Goal: Task Accomplishment & Management: Manage account settings

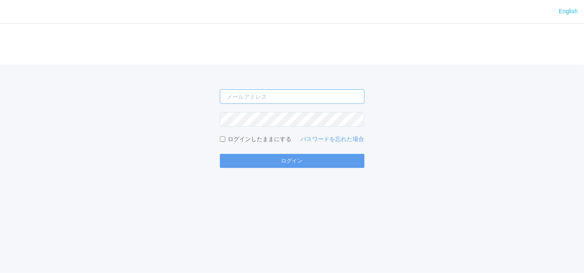
click at [295, 89] on input "email" at bounding box center [292, 96] width 145 height 14
type input "[EMAIL_ADDRESS][DOMAIN_NAME]"
click at [275, 128] on form "[EMAIL_ADDRESS][DOMAIN_NAME] ログインしたままにする パスワードを忘れた場合 ログイン" at bounding box center [292, 128] width 145 height 78
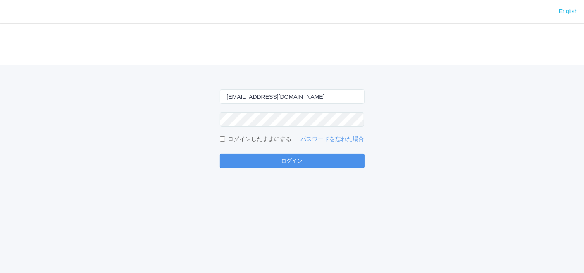
click at [248, 158] on button "ログイン" at bounding box center [292, 161] width 145 height 14
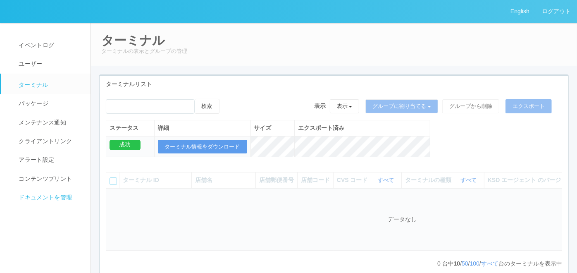
click at [58, 195] on span "ドキュメントを管理" at bounding box center [44, 197] width 55 height 7
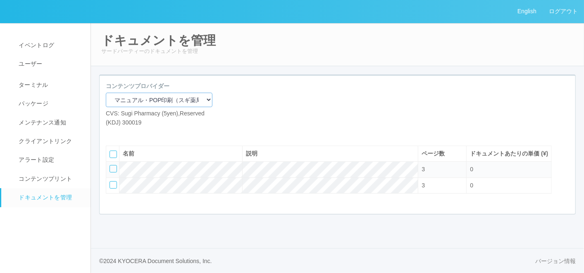
click at [171, 100] on select "マニュアル・POP印刷（スギ薬局） マニュアル・POP印刷（DY） マニュアル・POP印刷（共通） マニュアル・POP印刷（セコマ） マニュアル・POP印刷（…" at bounding box center [159, 100] width 107 height 14
select select "92e33cfa-a397-43d0-aeaa-8a96cbdf4d79"
click at [106, 93] on select "マニュアル・POP印刷（スギ薬局） マニュアル・POP印刷（DY） マニュアル・POP印刷（共通） マニュアル・POP印刷（セコマ） マニュアル・POP印刷（…" at bounding box center [159, 100] width 107 height 14
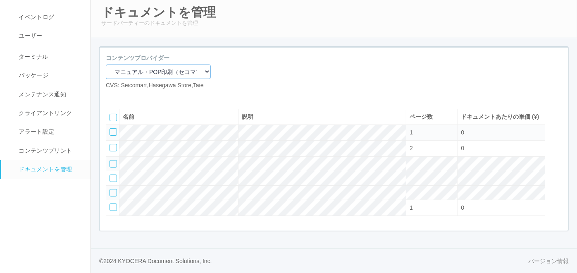
scroll to position [54, 0]
click at [112, 96] on icon at bounding box center [112, 96] width 0 height 0
select select "A4"
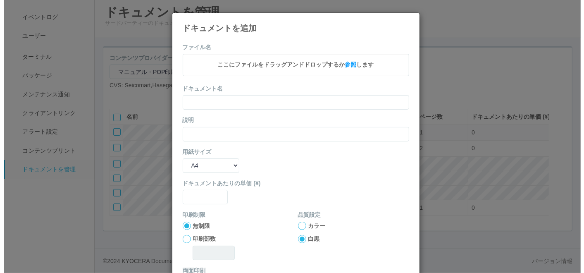
scroll to position [45, 0]
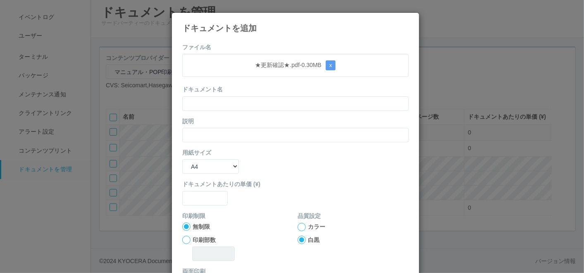
drag, startPoint x: 255, startPoint y: 43, endPoint x: 234, endPoint y: 76, distance: 39.0
click at [255, 43] on form "ファイル名 ★更新確認★.pdf - 0.30 MB x ドキュメント名 説明 用紙サイズ B5 A4 B4 A3 ドキュメントあたりの単価 (¥) 印刷制限…" at bounding box center [295, 192] width 226 height 298
drag, startPoint x: 229, startPoint y: 101, endPoint x: 225, endPoint y: 102, distance: 4.4
click at [229, 101] on input "text" at bounding box center [295, 103] width 226 height 14
paste input "★更新確認★"
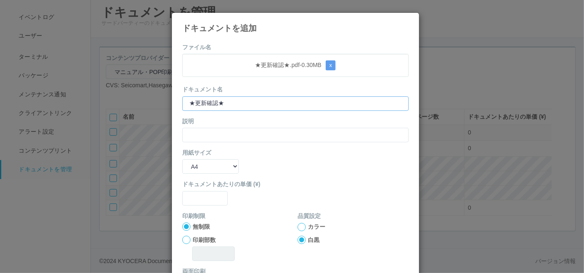
type input "★更新確認★"
click at [194, 137] on input "text" at bounding box center [295, 135] width 226 height 14
paste input "★更新確認★"
type input "★更新確認★"
click at [196, 165] on select "B5 A4 B4 A3" at bounding box center [210, 166] width 57 height 14
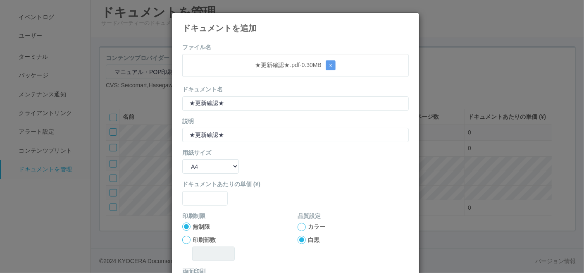
click at [273, 173] on form "ファイル名 ★更新確認★.pdf - 0.30 MB x ドキュメント名 ★更新確認★ 説明 ★更新確認★ 用紙サイズ B5 A4 B4 A3 ドキュメントあ…" at bounding box center [295, 192] width 226 height 298
click at [203, 195] on input "text" at bounding box center [204, 198] width 45 height 14
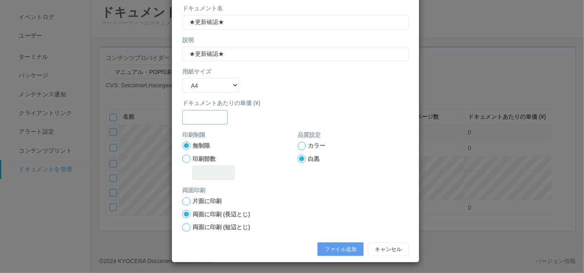
scroll to position [82, 0]
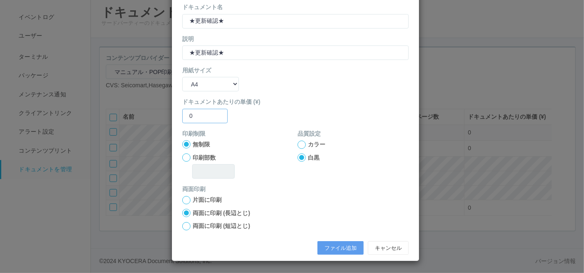
type input "0"
click at [297, 141] on div at bounding box center [301, 144] width 8 height 8
click at [325, 245] on button "ファイル追加" at bounding box center [340, 248] width 46 height 14
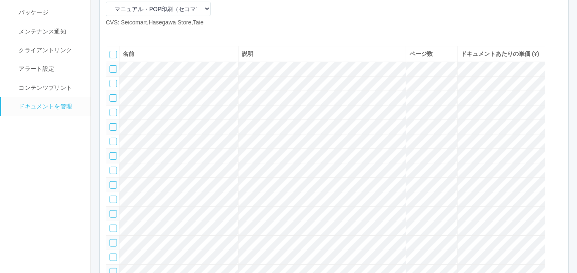
scroll to position [86, 0]
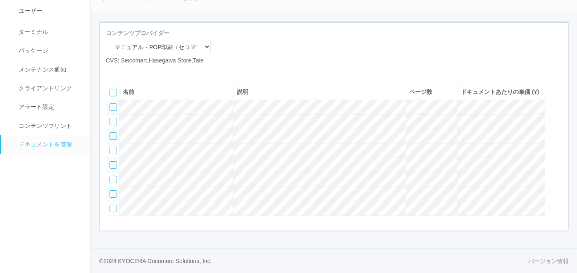
click at [112, 71] on icon at bounding box center [112, 71] width 0 height 0
select select "A4"
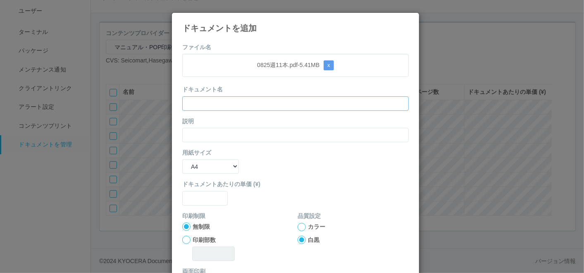
click at [224, 108] on input "text" at bounding box center [295, 103] width 226 height 14
paste input "0825週11本"
type input "0825週11本"
click at [200, 138] on input "text" at bounding box center [295, 135] width 226 height 14
paste input "0825週11本"
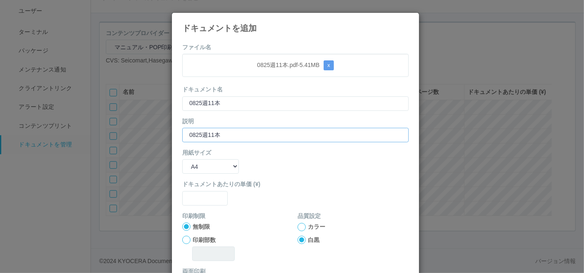
type input "0825週11本"
click at [198, 165] on select "B5 A4 B4 A3" at bounding box center [210, 166] width 57 height 14
select select "A3"
click at [182, 159] on select "B5 A4 B4 A3" at bounding box center [210, 166] width 57 height 14
click at [202, 189] on div "ドキュメントあたりの単価 (¥)" at bounding box center [295, 192] width 226 height 25
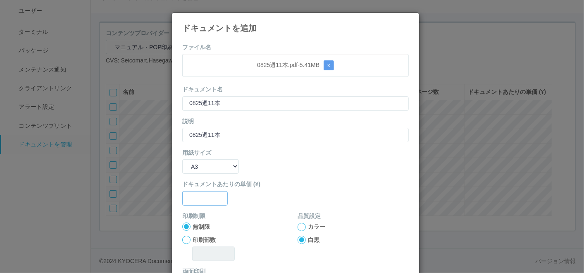
click at [204, 200] on input "text" at bounding box center [204, 198] width 45 height 14
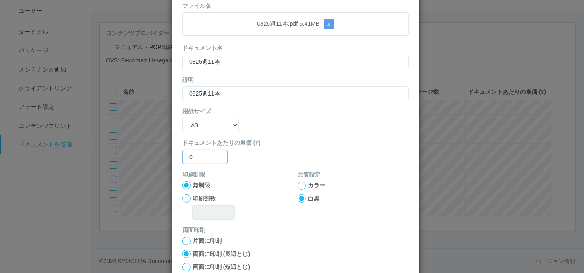
scroll to position [82, 0]
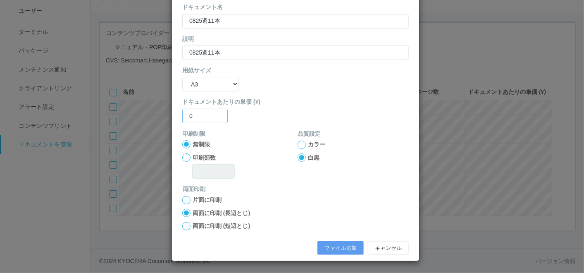
type input "0"
click at [297, 145] on div at bounding box center [301, 144] width 8 height 8
click at [341, 243] on button "ファイル追加" at bounding box center [340, 248] width 46 height 14
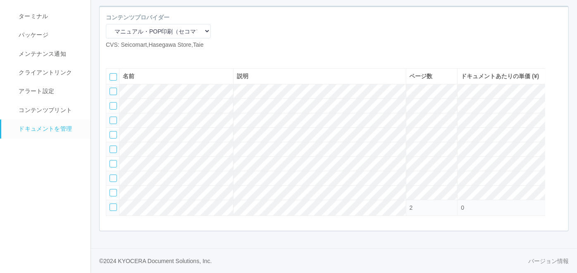
click at [112, 56] on icon at bounding box center [112, 56] width 0 height 0
select select "A4"
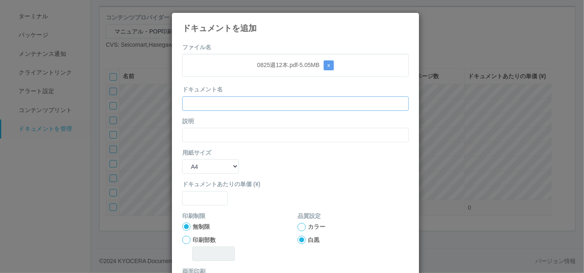
click at [272, 100] on input "text" at bounding box center [295, 103] width 226 height 14
paste input "0825週12本"
type input "0825週12本"
click at [228, 134] on input "text" at bounding box center [295, 135] width 226 height 14
paste input "0825週12本"
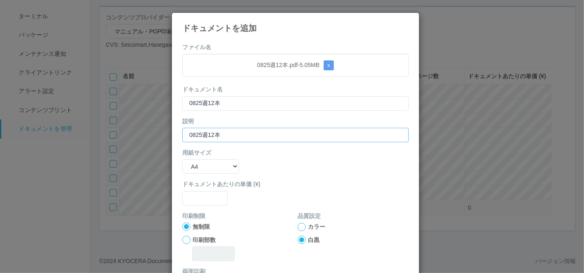
type input "0825週12本"
click at [208, 163] on select "B5 A4 B4 A3" at bounding box center [210, 166] width 57 height 14
select select "A3"
click at [182, 159] on select "B5 A4 B4 A3" at bounding box center [210, 166] width 57 height 14
click at [198, 201] on input "text" at bounding box center [204, 198] width 45 height 14
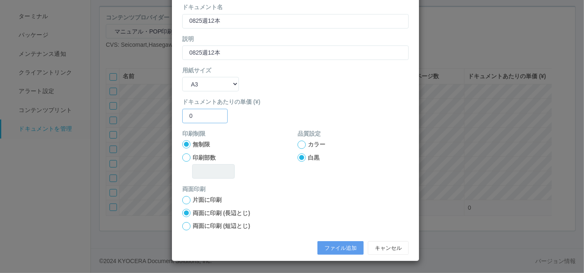
type input "0"
click at [297, 144] on div at bounding box center [301, 144] width 8 height 8
click at [334, 247] on button "ファイル追加" at bounding box center [340, 248] width 46 height 14
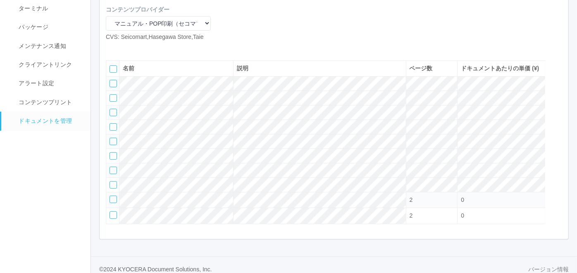
click at [112, 48] on icon at bounding box center [112, 48] width 0 height 0
select select "A4"
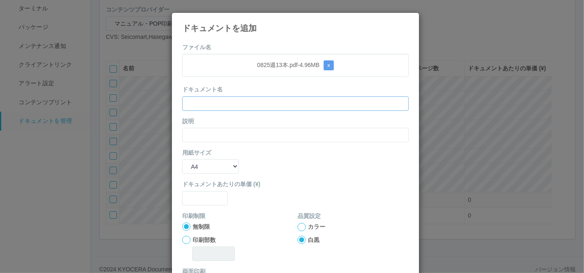
click at [239, 102] on input "text" at bounding box center [295, 103] width 226 height 14
paste input "0825週13本"
type input "0825週13本"
click at [205, 134] on input "text" at bounding box center [295, 135] width 226 height 14
paste input "0825週13本"
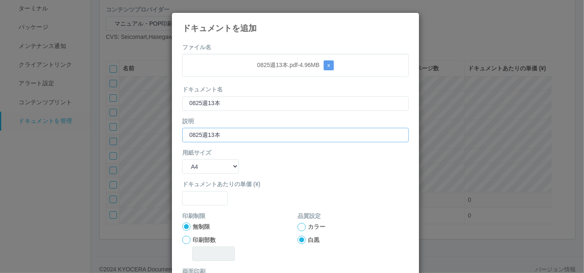
type input "0825週13本"
click at [197, 167] on select "B5 A4 B4 A3" at bounding box center [210, 166] width 57 height 14
select select "A3"
click at [182, 159] on select "B5 A4 B4 A3" at bounding box center [210, 166] width 57 height 14
click at [194, 204] on input "text" at bounding box center [204, 198] width 45 height 14
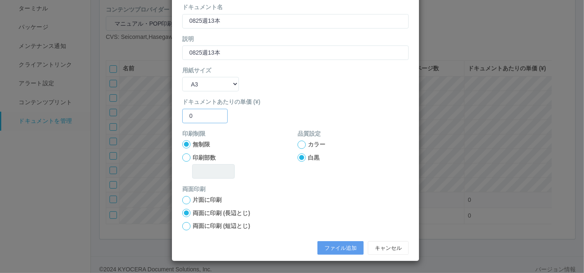
type input "0"
click at [297, 141] on div at bounding box center [301, 144] width 8 height 8
click at [332, 241] on button "ファイル追加" at bounding box center [340, 248] width 46 height 14
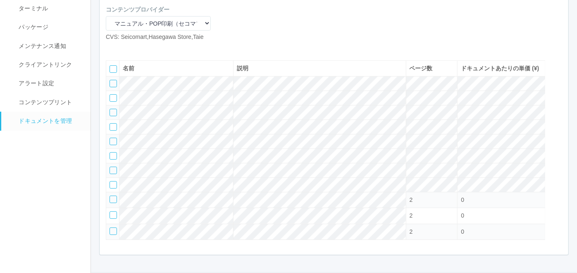
click at [112, 48] on icon at bounding box center [112, 48] width 0 height 0
select select "A4"
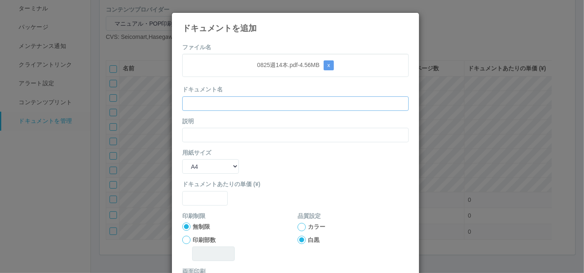
click at [240, 100] on input "text" at bounding box center [295, 103] width 226 height 14
paste input "0825週14本"
type input "0825週14本"
click at [223, 137] on input "text" at bounding box center [295, 135] width 226 height 14
paste input "0825週14本"
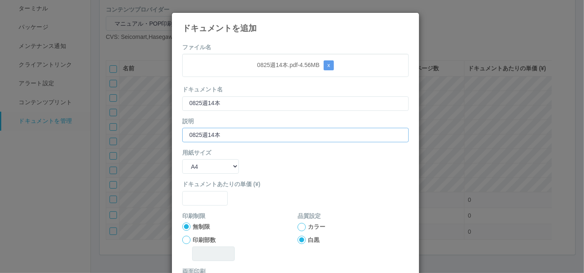
type input "0825週14本"
click at [213, 169] on select "B5 A4 B4 A3" at bounding box center [210, 166] width 57 height 14
select select "A3"
click at [182, 159] on select "B5 A4 B4 A3" at bounding box center [210, 166] width 57 height 14
click at [202, 203] on input "text" at bounding box center [204, 198] width 45 height 14
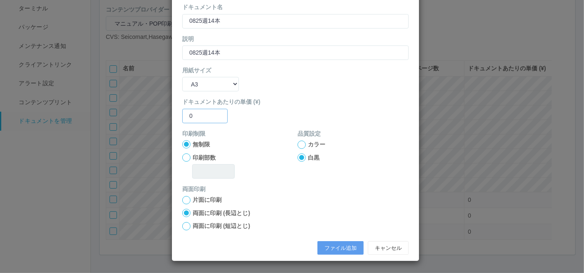
type input "0"
click at [298, 143] on div at bounding box center [301, 144] width 8 height 8
click at [330, 245] on button "ファイル追加" at bounding box center [340, 248] width 46 height 14
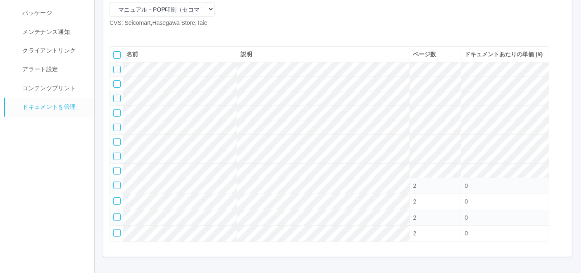
scroll to position [76, 0]
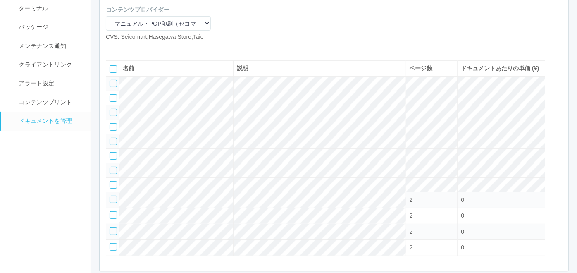
click at [124, 48] on icon at bounding box center [124, 48] width 0 height 0
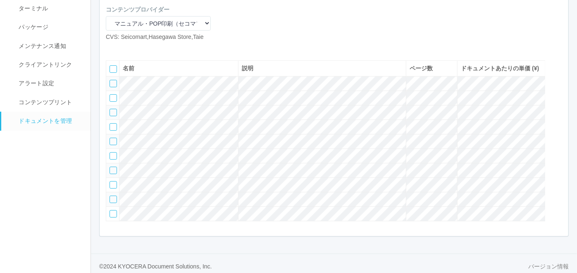
click at [112, 48] on icon at bounding box center [112, 48] width 0 height 0
select select "A4"
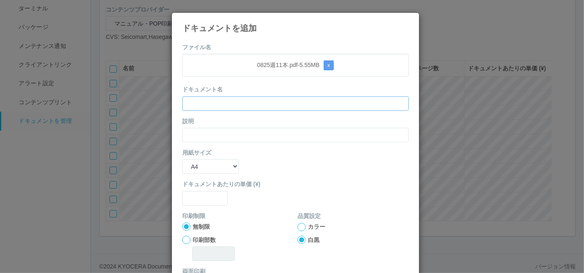
click at [257, 104] on input "text" at bounding box center [295, 103] width 226 height 14
paste input "0825週11本"
type input "0825週11本"
click at [218, 132] on input "text" at bounding box center [295, 135] width 226 height 14
paste input "0825週11本"
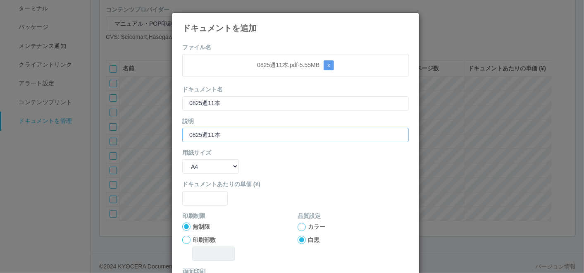
type input "0825週11本"
drag, startPoint x: 200, startPoint y: 165, endPoint x: 201, endPoint y: 173, distance: 8.3
click at [200, 166] on select "B5 A4 B4 A3" at bounding box center [210, 166] width 57 height 14
select select "A3"
click at [182, 159] on select "B5 A4 B4 A3" at bounding box center [210, 166] width 57 height 14
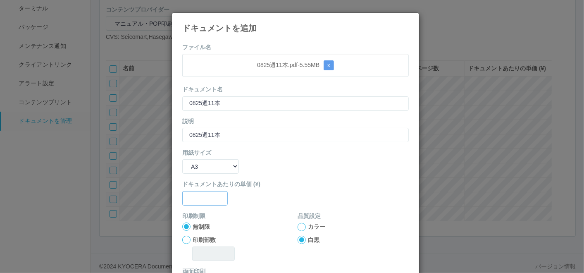
click at [206, 198] on input "text" at bounding box center [204, 198] width 45 height 14
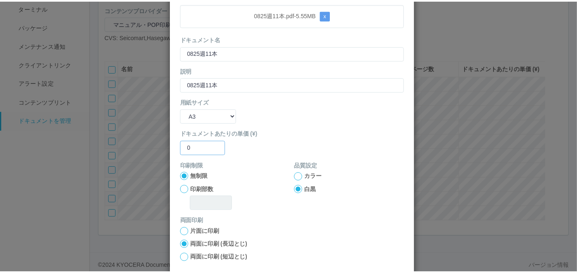
scroll to position [82, 0]
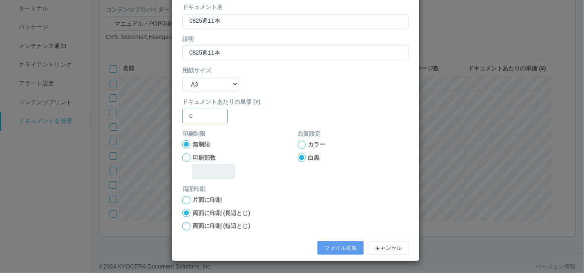
type input "0"
click at [302, 141] on div "カラー" at bounding box center [352, 144] width 111 height 9
click at [299, 142] on div at bounding box center [301, 144] width 8 height 8
click at [336, 247] on button "ファイル追加" at bounding box center [340, 248] width 46 height 14
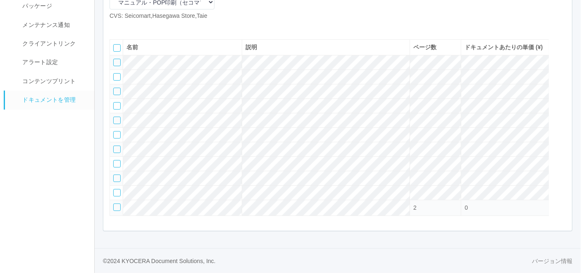
scroll to position [123, 0]
click at [112, 27] on icon at bounding box center [112, 27] width 0 height 0
select select "A4"
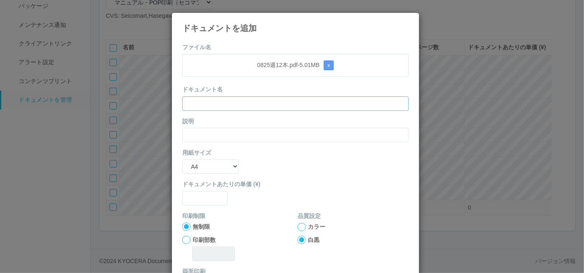
click at [238, 103] on input "text" at bounding box center [295, 103] width 226 height 14
paste input "0825週12本"
type input "0825週12本"
click at [208, 135] on input "text" at bounding box center [295, 135] width 226 height 14
paste input "0825週12本"
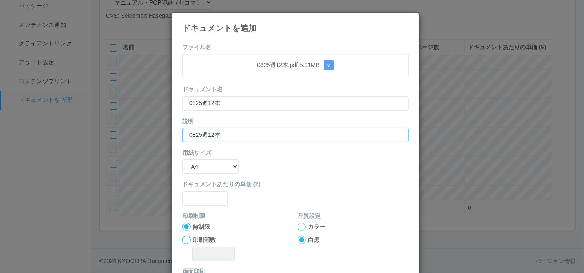
type input "0825週12本"
drag, startPoint x: 200, startPoint y: 164, endPoint x: 199, endPoint y: 171, distance: 7.5
click at [200, 164] on select "B5 A4 B4 A3" at bounding box center [210, 166] width 57 height 14
select select "A3"
click at [182, 159] on select "B5 A4 B4 A3" at bounding box center [210, 166] width 57 height 14
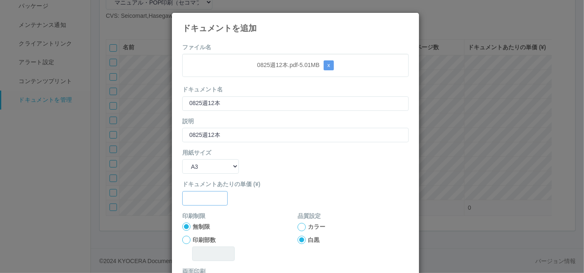
click at [199, 197] on input "text" at bounding box center [204, 198] width 45 height 14
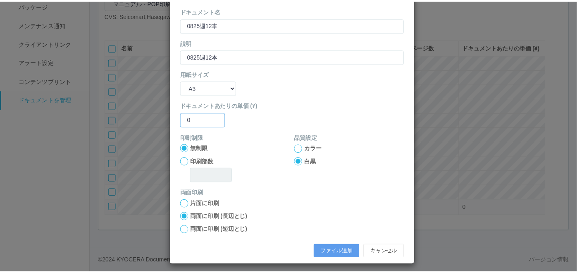
scroll to position [82, 0]
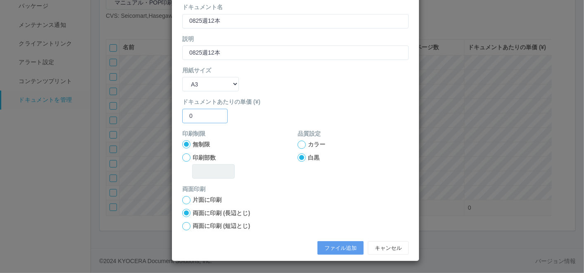
type input "0"
click at [298, 143] on div at bounding box center [301, 144] width 8 height 8
click at [330, 246] on button "ファイル追加" at bounding box center [340, 248] width 46 height 14
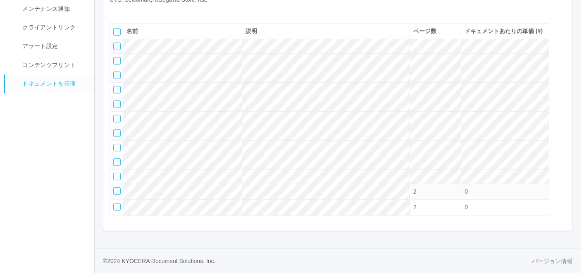
scroll to position [76, 0]
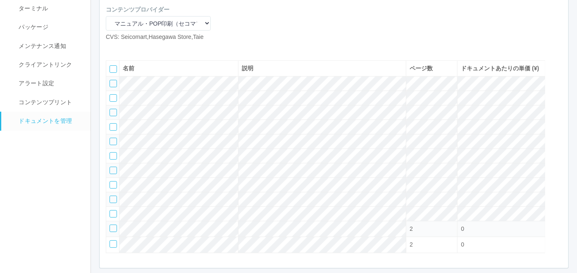
click at [112, 48] on icon at bounding box center [112, 48] width 0 height 0
select select "A4"
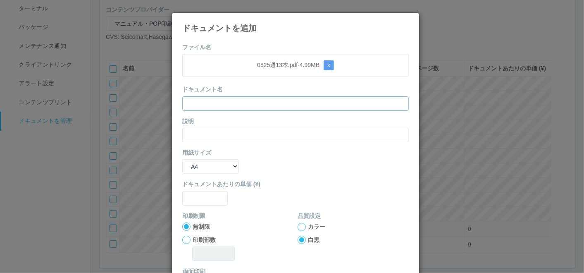
click at [232, 100] on input "text" at bounding box center [295, 103] width 226 height 14
paste input "0825週13本"
type input "0825週13本"
click at [204, 132] on input "text" at bounding box center [295, 135] width 226 height 14
paste input "0825週13本"
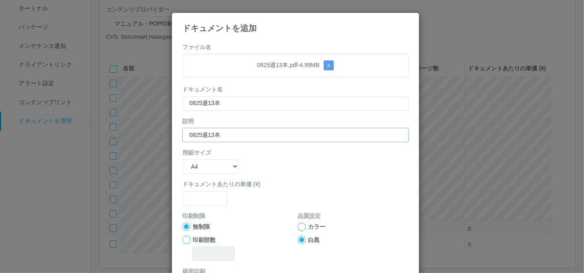
type input "0825週13本"
click at [197, 163] on select "B5 A4 B4 A3" at bounding box center [210, 166] width 57 height 14
select select "A3"
click at [182, 159] on select "B5 A4 B4 A3" at bounding box center [210, 166] width 57 height 14
click at [202, 200] on input "text" at bounding box center [204, 198] width 45 height 14
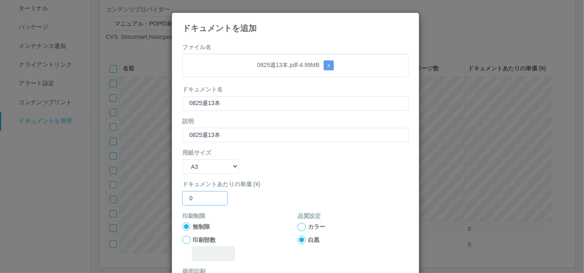
type input "0"
click at [298, 223] on div at bounding box center [301, 227] width 8 height 8
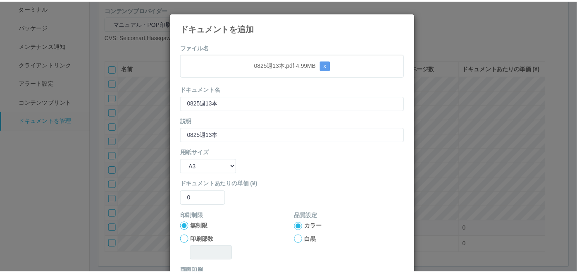
scroll to position [82, 0]
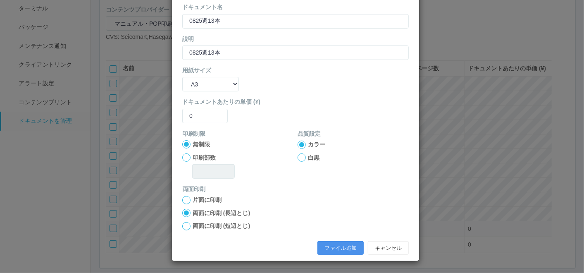
click at [327, 247] on button "ファイル追加" at bounding box center [340, 248] width 46 height 14
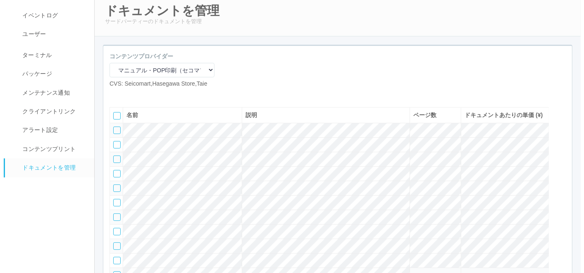
scroll to position [27, 0]
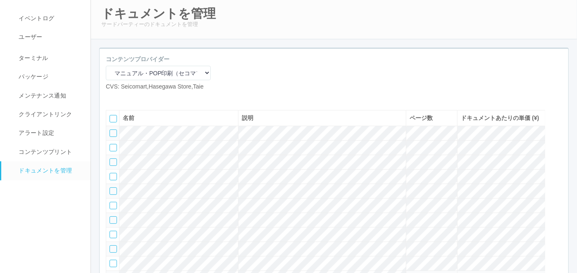
click at [112, 97] on icon at bounding box center [112, 97] width 0 height 0
select select "A4"
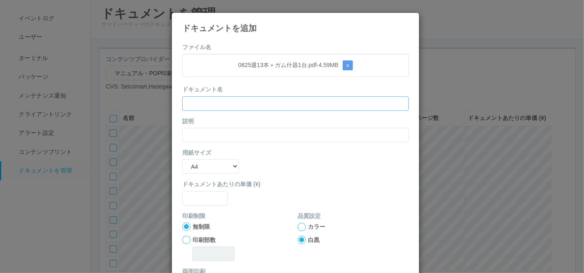
click at [242, 102] on input "text" at bounding box center [295, 103] width 226 height 14
paste input "0825週13本＋ガム什器1台"
type input "0825週13本＋ガム什器1台"
click at [232, 134] on input "text" at bounding box center [295, 135] width 226 height 14
paste input "0825週13本＋ガム什器1台"
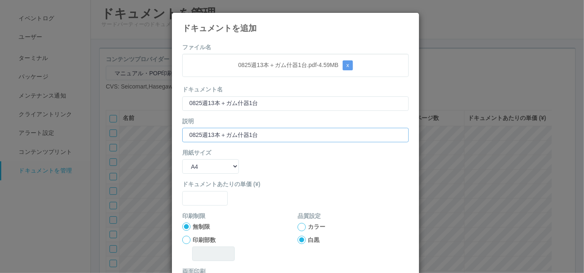
type input "0825週13本＋ガム什器1台"
click at [200, 166] on select "B5 A4 B4 A3" at bounding box center [210, 166] width 57 height 14
select select "A3"
click at [182, 159] on select "B5 A4 B4 A3" at bounding box center [210, 166] width 57 height 14
click at [199, 198] on input "text" at bounding box center [204, 198] width 45 height 14
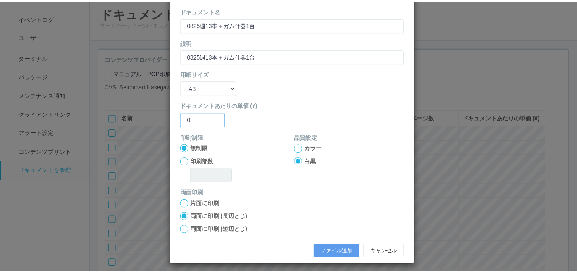
scroll to position [82, 0]
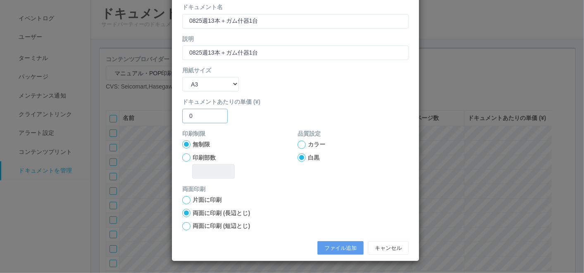
type input "0"
click at [297, 147] on div at bounding box center [301, 144] width 8 height 8
click at [319, 245] on button "ファイル追加" at bounding box center [340, 248] width 46 height 14
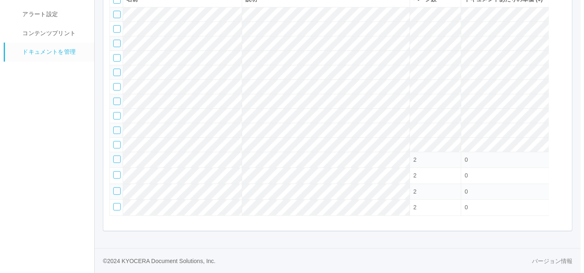
scroll to position [42, 0]
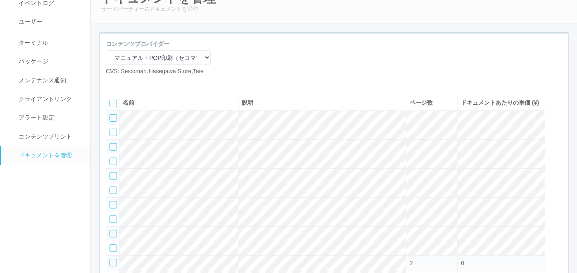
click at [112, 82] on icon at bounding box center [112, 82] width 0 height 0
select select "A4"
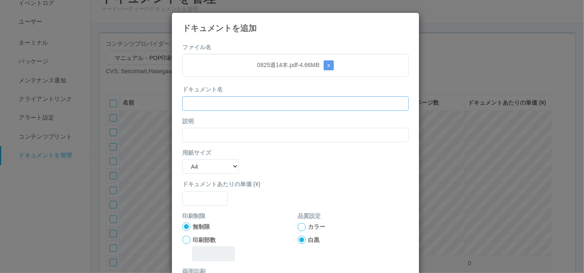
click at [245, 102] on input "text" at bounding box center [295, 103] width 226 height 14
paste input "0825週14本"
type input "0825週14本"
click at [205, 134] on input "text" at bounding box center [295, 135] width 226 height 14
paste input "0825週14本"
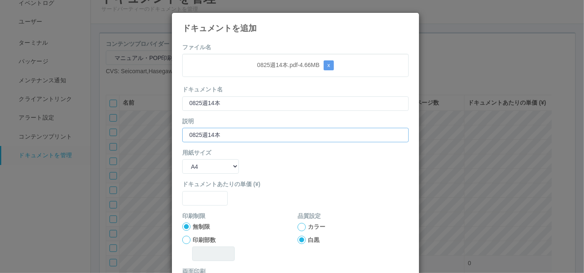
type input "0825週14本"
click at [200, 169] on select "B5 A4 B4 A3" at bounding box center [210, 166] width 57 height 14
select select "A3"
click at [182, 159] on select "B5 A4 B4 A3" at bounding box center [210, 166] width 57 height 14
click at [201, 196] on input "text" at bounding box center [204, 198] width 45 height 14
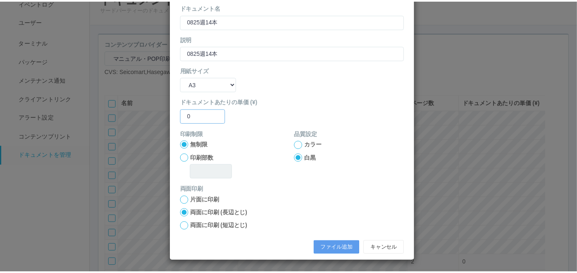
scroll to position [82, 0]
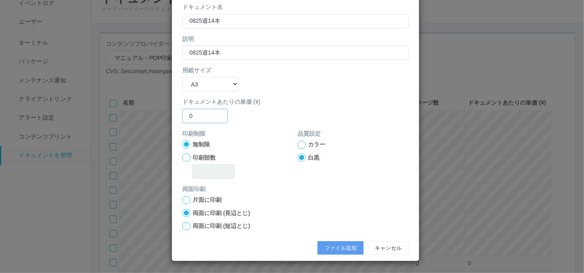
type input "0"
drag, startPoint x: 296, startPoint y: 144, endPoint x: 294, endPoint y: 150, distance: 6.1
click at [297, 144] on div at bounding box center [301, 144] width 8 height 8
click at [325, 248] on button "ファイル追加" at bounding box center [340, 248] width 46 height 14
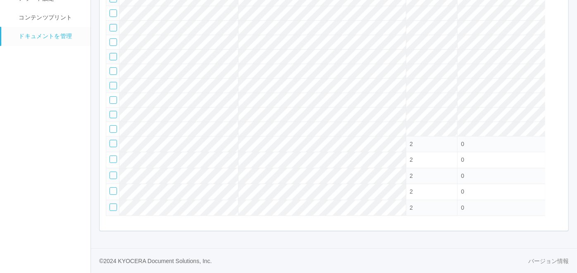
scroll to position [104, 0]
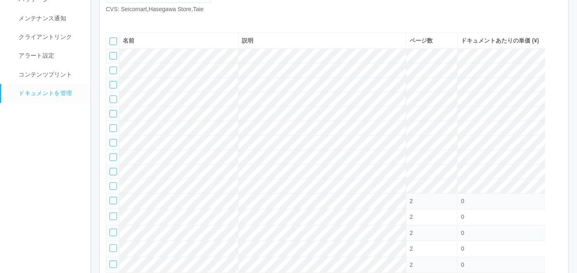
click at [124, 20] on icon at bounding box center [124, 20] width 0 height 0
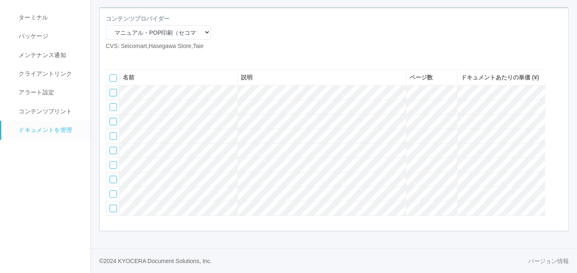
scroll to position [101, 0]
click at [112, 57] on icon at bounding box center [112, 57] width 0 height 0
select select "A4"
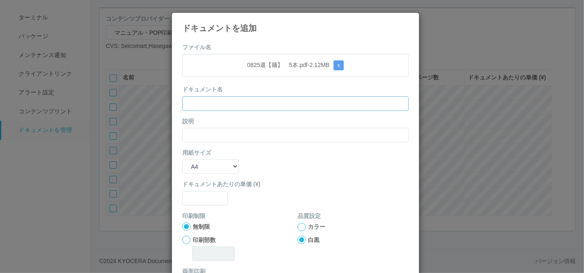
click at [230, 96] on input "text" at bounding box center [295, 103] width 226 height 14
paste input "0825週【麺】　5本"
type input "0825週【麺】　5本"
click at [202, 132] on input "text" at bounding box center [295, 135] width 226 height 14
paste input "0825週【麺】　5本"
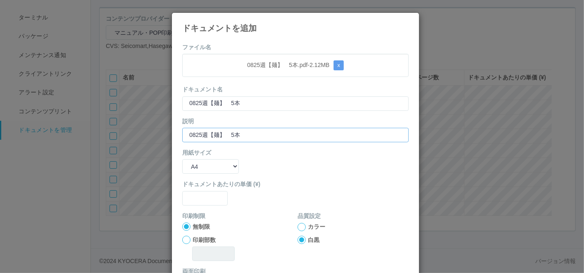
type input "0825週【麺】　5本"
click at [200, 164] on select "B5 A4 B4 A3" at bounding box center [210, 166] width 57 height 14
select select "A3"
click at [182, 159] on select "B5 A4 B4 A3" at bounding box center [210, 166] width 57 height 14
click at [200, 201] on input "text" at bounding box center [204, 198] width 45 height 14
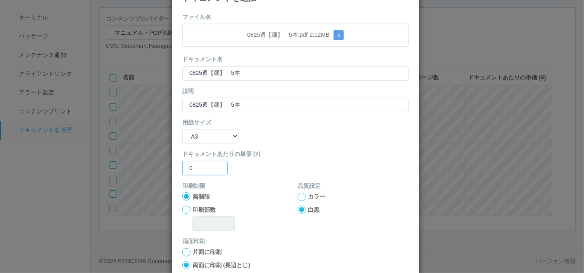
scroll to position [82, 0]
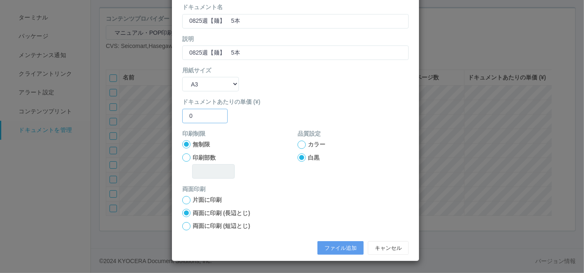
type input "0"
click at [299, 142] on div at bounding box center [301, 144] width 8 height 8
click at [327, 242] on button "ファイル追加" at bounding box center [340, 248] width 46 height 14
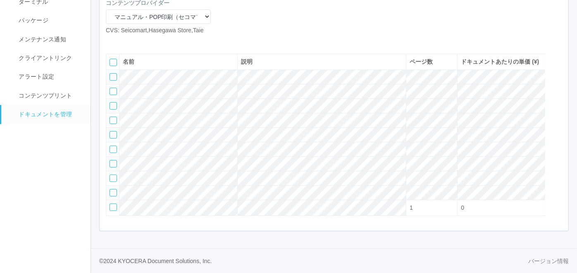
click at [112, 41] on icon at bounding box center [112, 41] width 0 height 0
select select "A4"
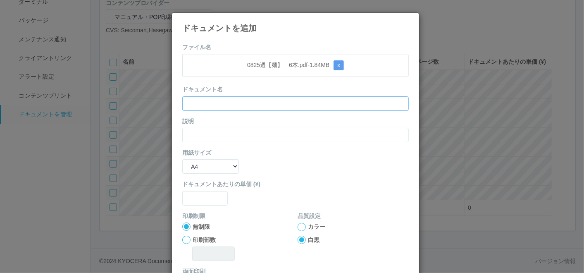
click at [240, 97] on input "text" at bounding box center [295, 103] width 226 height 14
paste input "0825週【麺】　6本"
type input "0825週【麺】　6本"
click at [209, 135] on input "text" at bounding box center [295, 135] width 226 height 14
paste input "0825週【麺】　6本"
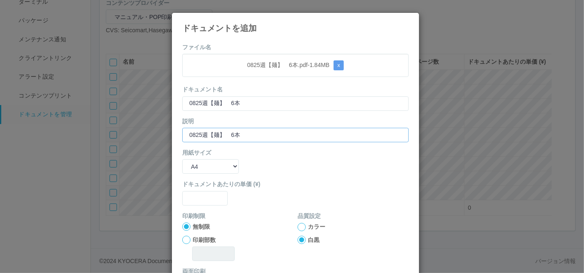
type input "0825週【麺】　6本"
drag, startPoint x: 202, startPoint y: 164, endPoint x: 201, endPoint y: 171, distance: 7.2
click at [202, 164] on select "B5 A4 B4 A3" at bounding box center [210, 166] width 57 height 14
click at [182, 159] on select "B5 A4 B4 A3" at bounding box center [210, 166] width 57 height 14
click at [203, 166] on select "B5 A4 B4 A3" at bounding box center [210, 166] width 57 height 14
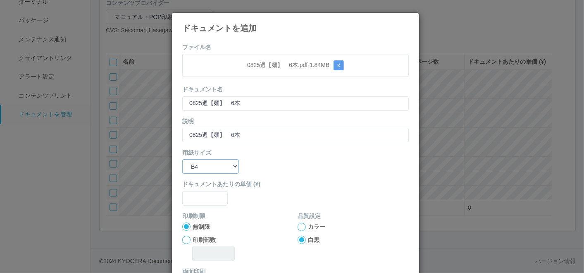
select select "A3"
click at [182, 159] on select "B5 A4 B4 A3" at bounding box center [210, 166] width 57 height 14
click at [197, 197] on input "text" at bounding box center [204, 198] width 45 height 14
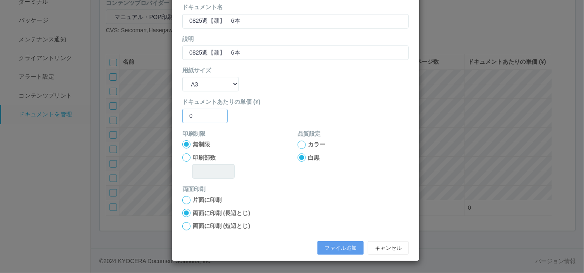
type input "0"
drag, startPoint x: 298, startPoint y: 143, endPoint x: 296, endPoint y: 147, distance: 5.5
click at [298, 143] on div at bounding box center [301, 144] width 8 height 8
click at [330, 244] on button "ファイル追加" at bounding box center [340, 248] width 46 height 14
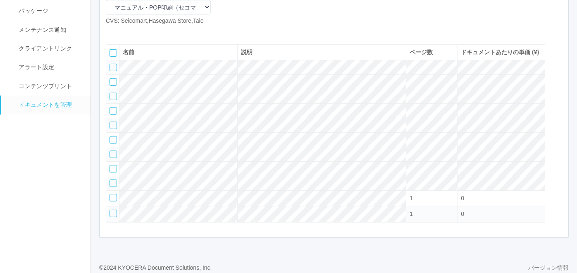
click at [112, 32] on icon at bounding box center [112, 32] width 0 height 0
select select "A4"
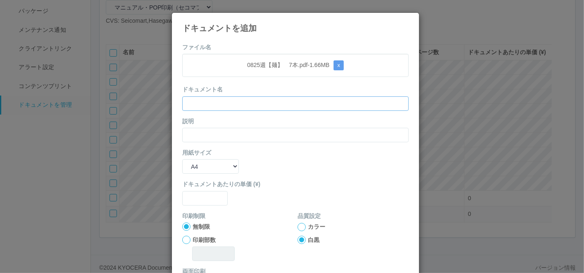
click at [244, 105] on input "text" at bounding box center [295, 103] width 226 height 14
paste input "0825週【麺】　7本"
type input "0825週【麺】　7本"
click at [202, 135] on input "text" at bounding box center [295, 135] width 226 height 14
paste input "0825週【麺】　7本"
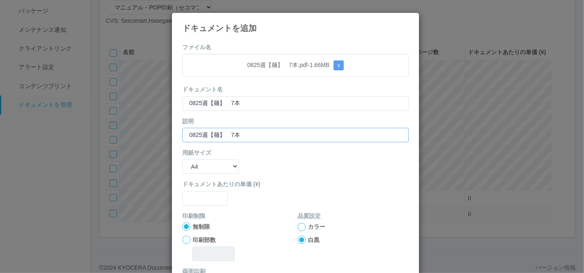
type input "0825週【麺】　7本"
click at [197, 166] on select "B5 A4 B4 A3" at bounding box center [210, 166] width 57 height 14
select select "A3"
click at [182, 159] on select "B5 A4 B4 A3" at bounding box center [210, 166] width 57 height 14
click at [202, 195] on input "text" at bounding box center [204, 198] width 45 height 14
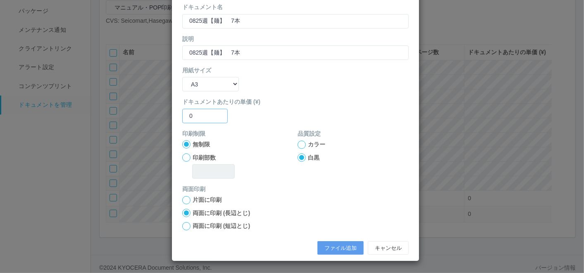
type input "0"
click at [297, 143] on div at bounding box center [301, 144] width 8 height 8
click at [325, 246] on button "ファイル追加" at bounding box center [340, 248] width 46 height 14
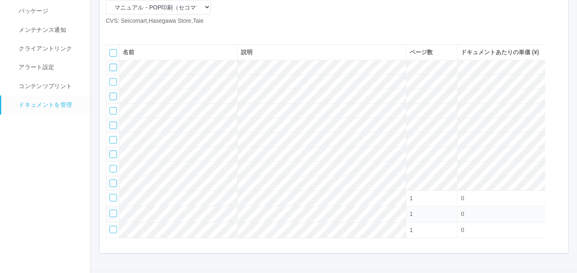
click at [124, 32] on icon at bounding box center [124, 32] width 0 height 0
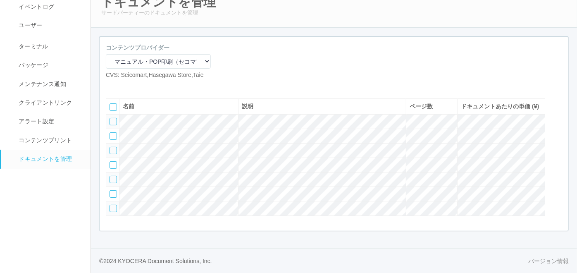
scroll to position [70, 0]
click at [112, 86] on icon at bounding box center [112, 86] width 0 height 0
select select "A4"
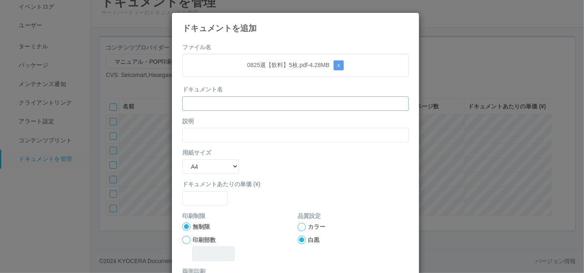
drag, startPoint x: 245, startPoint y: 99, endPoint x: 239, endPoint y: 106, distance: 9.3
click at [245, 100] on input "text" at bounding box center [295, 103] width 226 height 14
paste input "0825週【飲料】5枚"
type input "0825週【飲料】5枚"
click at [200, 133] on input "text" at bounding box center [295, 135] width 226 height 14
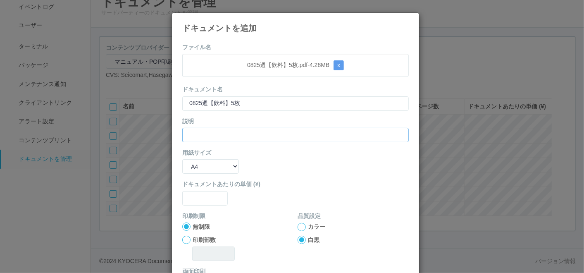
paste input "0825週【飲料】5枚"
type input "0825週【飲料】5枚"
click at [193, 158] on div "用紙サイズ B5 A4 B4 A3" at bounding box center [295, 160] width 226 height 25
click at [204, 165] on select "B5 A4 B4 A3" at bounding box center [210, 166] width 57 height 14
select select "A3"
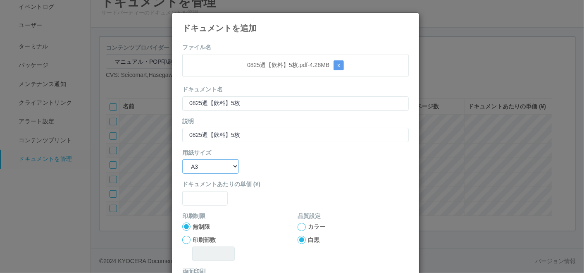
click at [182, 159] on select "B5 A4 B4 A3" at bounding box center [210, 166] width 57 height 14
click at [204, 200] on input "text" at bounding box center [204, 198] width 45 height 14
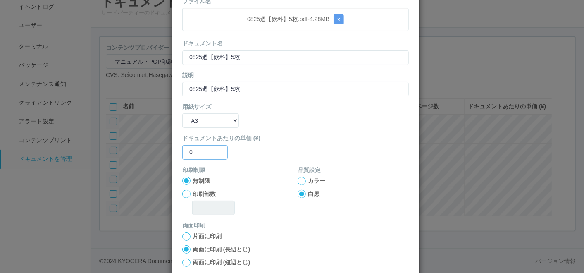
type input "0"
click at [297, 179] on div at bounding box center [301, 181] width 8 height 8
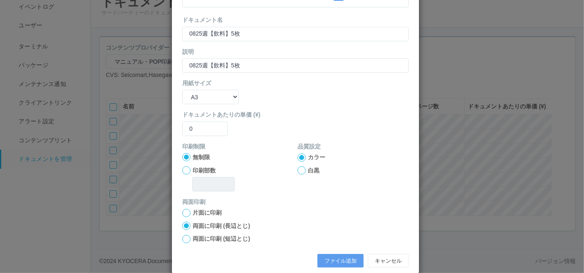
scroll to position [82, 0]
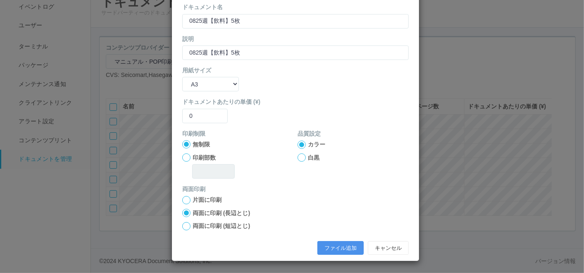
click at [322, 246] on button "ファイル追加" at bounding box center [340, 248] width 46 height 14
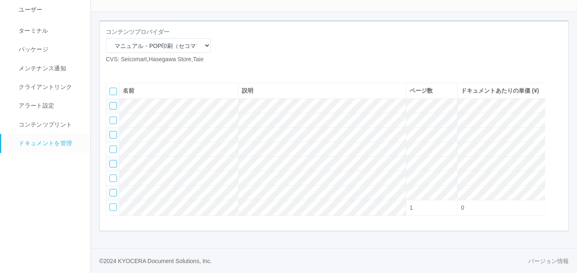
click at [112, 70] on icon at bounding box center [112, 70] width 0 height 0
select select "A4"
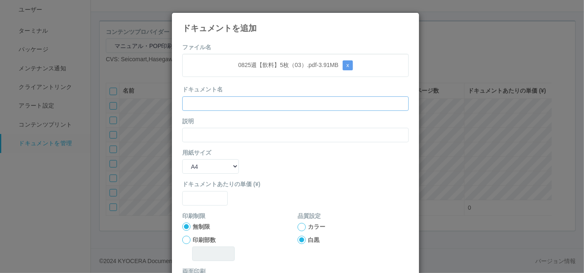
drag, startPoint x: 250, startPoint y: 99, endPoint x: 240, endPoint y: 106, distance: 11.8
click at [250, 99] on input "text" at bounding box center [295, 103] width 226 height 14
paste input "0825週【飲料】5枚（03）"
type input "0825週【飲料】5枚（03）"
click at [206, 132] on input "text" at bounding box center [295, 135] width 226 height 14
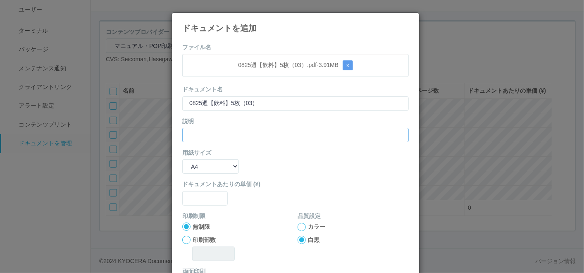
paste input "0825週【飲料】5枚（03）"
type input "0825週【飲料】5枚（03）"
click at [185, 167] on select "B5 A4 B4 A3" at bounding box center [210, 166] width 57 height 14
select select "A3"
click at [182, 159] on select "B5 A4 B4 A3" at bounding box center [210, 166] width 57 height 14
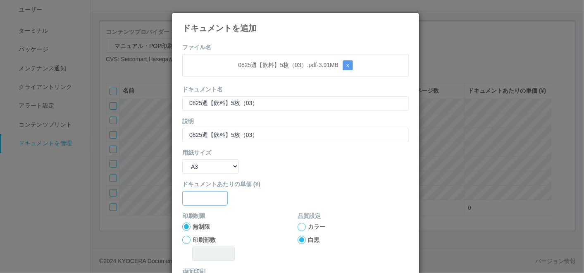
click at [197, 198] on input "text" at bounding box center [204, 198] width 45 height 14
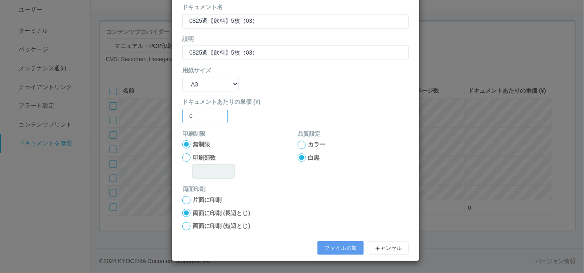
type input "0"
click at [299, 145] on div at bounding box center [301, 144] width 8 height 8
click at [326, 248] on button "ファイル追加" at bounding box center [340, 248] width 46 height 14
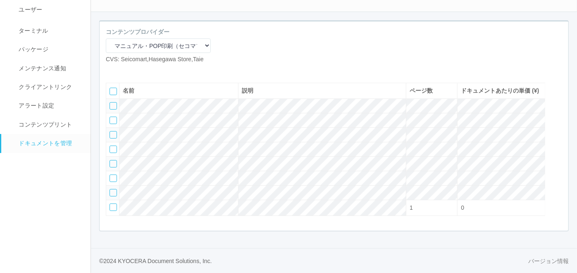
scroll to position [101, 0]
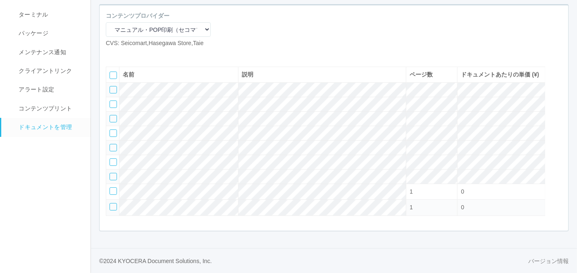
click at [112, 54] on icon at bounding box center [112, 54] width 0 height 0
select select "A4"
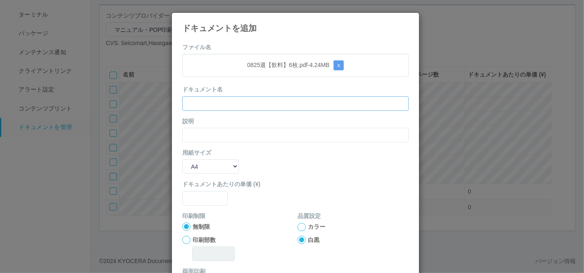
click at [243, 100] on input "text" at bounding box center [295, 103] width 226 height 14
paste input "0825週【飲料】6枚"
type input "0825週【飲料】6枚"
click at [206, 131] on input "text" at bounding box center [295, 135] width 226 height 14
paste input "0825週【飲料】6枚"
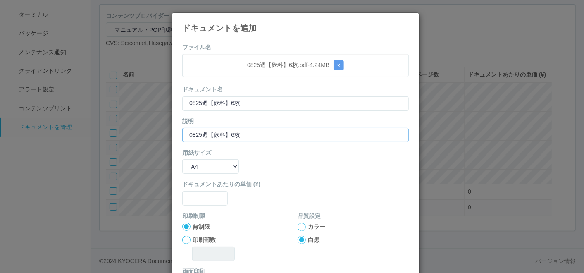
type input "0825週【飲料】6枚"
drag, startPoint x: 210, startPoint y: 162, endPoint x: 212, endPoint y: 173, distance: 12.2
click at [210, 162] on select "B5 A4 B4 A3" at bounding box center [210, 166] width 57 height 14
select select "A3"
click at [182, 159] on select "B5 A4 B4 A3" at bounding box center [210, 166] width 57 height 14
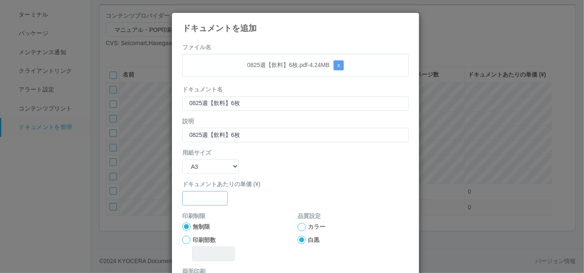
click at [205, 199] on input "text" at bounding box center [204, 198] width 45 height 14
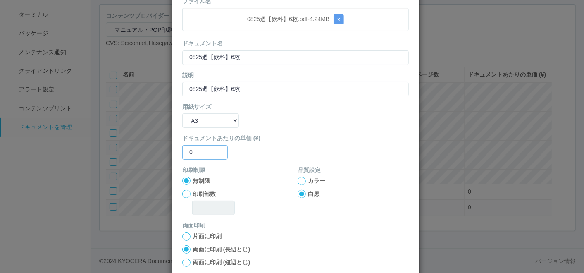
type input "0"
click at [297, 181] on div at bounding box center [301, 181] width 8 height 8
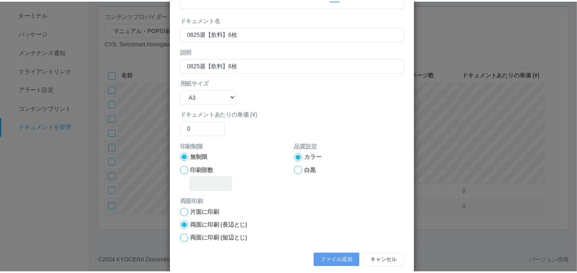
scroll to position [82, 0]
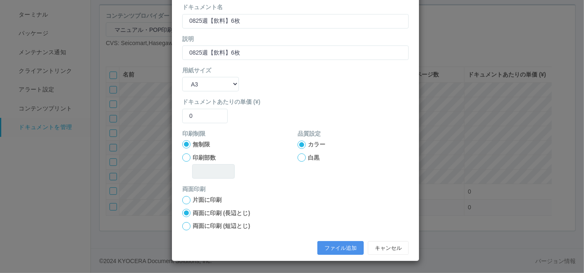
click at [325, 242] on button "ファイル追加" at bounding box center [340, 248] width 46 height 14
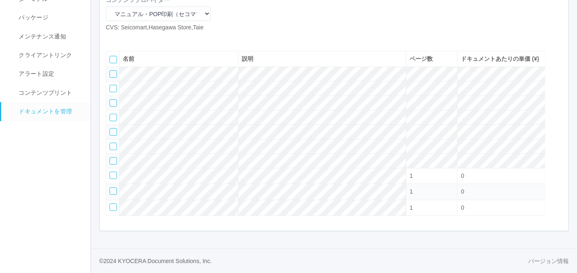
click at [124, 38] on icon at bounding box center [124, 38] width 0 height 0
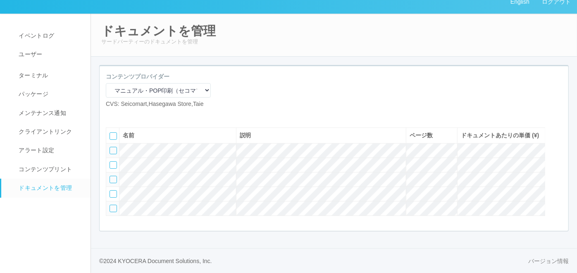
scroll to position [38, 0]
click at [268, 90] on div "コンテンツプロバイダー マニュアル・POP印刷（スギ薬局） マニュアル・POP印刷（DY） マニュアル・POP印刷（共通） マニュアル・POP印刷（セコマ） …" at bounding box center [334, 93] width 468 height 43
click at [112, 115] on icon at bounding box center [112, 115] width 0 height 0
select select "A4"
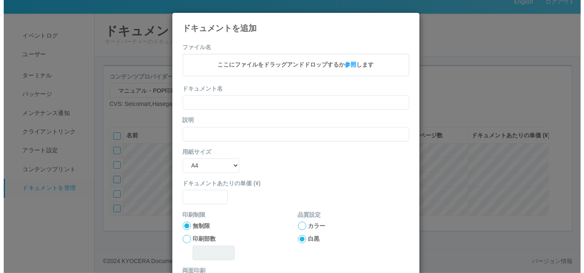
scroll to position [29, 0]
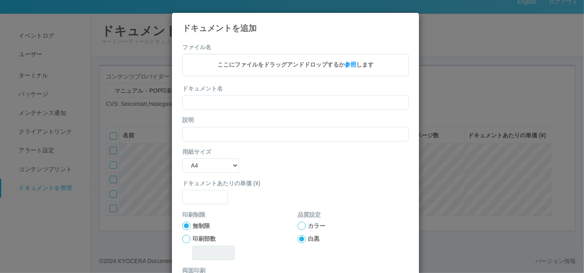
click at [232, 67] on span "ここにファイルをドラッグアンドドロップするか 参照 します" at bounding box center [295, 64] width 156 height 7
click at [199, 104] on input "text" at bounding box center [295, 102] width 226 height 14
paste input "text"
click at [251, 95] on div "ドキュメント名" at bounding box center [295, 96] width 226 height 25
click at [241, 107] on input "text" at bounding box center [295, 102] width 226 height 14
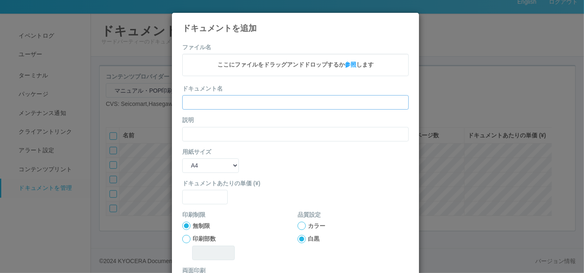
paste input "【案内】煙草（3台パターン）＿フェイシング変更"
type input "【案内】煙草（3台パターン）＿フェイシング変更"
click at [205, 132] on input "text" at bounding box center [295, 134] width 226 height 14
paste input "【案内】煙草（3台パターン）＿フェイシング変更"
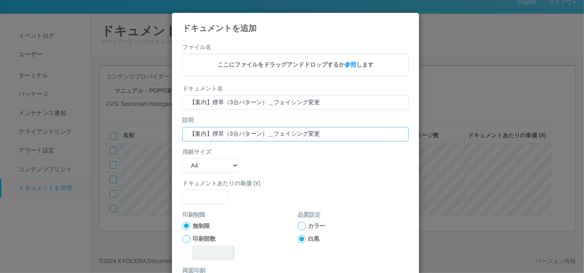
type input "【案内】煙草（3台パターン）＿フェイシング変更"
drag, startPoint x: 217, startPoint y: 166, endPoint x: 215, endPoint y: 173, distance: 6.9
click at [217, 166] on select "B5 A4 B4 A3" at bounding box center [210, 166] width 57 height 14
select select "A3"
click at [182, 159] on select "B5 A4 B4 A3" at bounding box center [210, 166] width 57 height 14
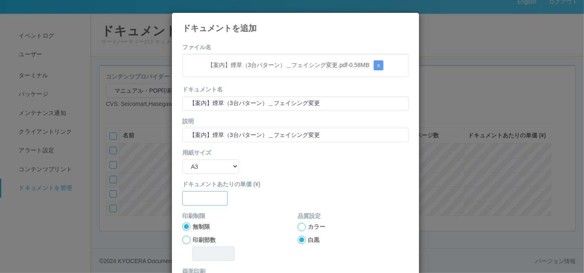
click at [200, 198] on input "text" at bounding box center [204, 198] width 45 height 14
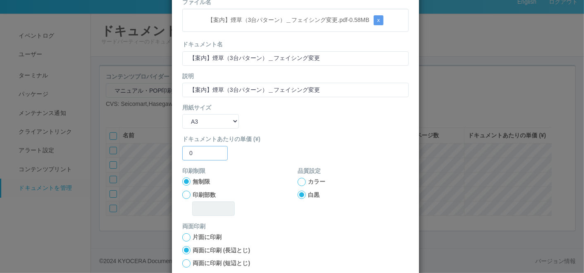
scroll to position [82, 0]
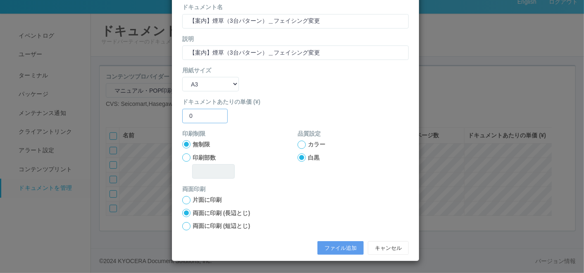
type input "0"
click at [300, 143] on div at bounding box center [301, 144] width 8 height 8
click at [335, 245] on button "ファイル追加" at bounding box center [340, 248] width 46 height 14
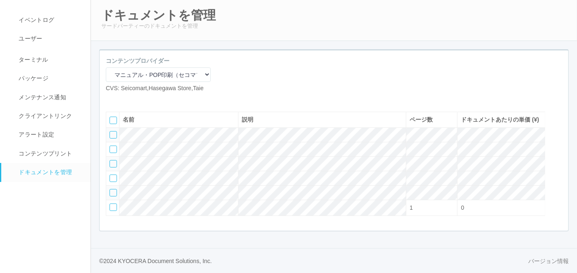
click at [112, 99] on icon at bounding box center [112, 99] width 0 height 0
select select "A4"
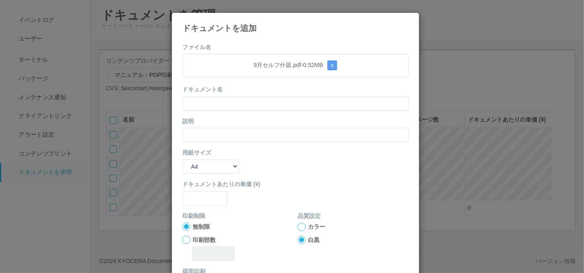
drag, startPoint x: 257, startPoint y: 88, endPoint x: 252, endPoint y: 97, distance: 9.8
click at [257, 88] on div "ドキュメント名" at bounding box center [295, 97] width 226 height 25
click at [250, 104] on input "text" at bounding box center [295, 103] width 226 height 14
paste input "9月セルフ什器"
type input "9月セルフ什器"
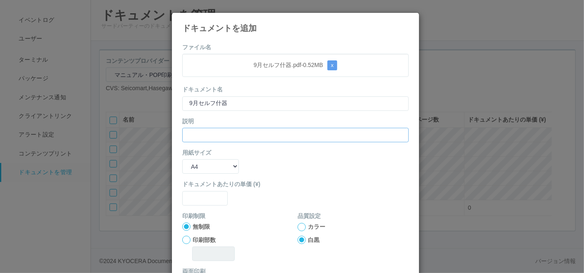
click at [203, 132] on input "text" at bounding box center [295, 135] width 226 height 14
paste input "9月セルフ什器"
type input "9月セルフ什器"
click at [195, 164] on select "B5 A4 B4 A3" at bounding box center [210, 166] width 57 height 14
select select "A3"
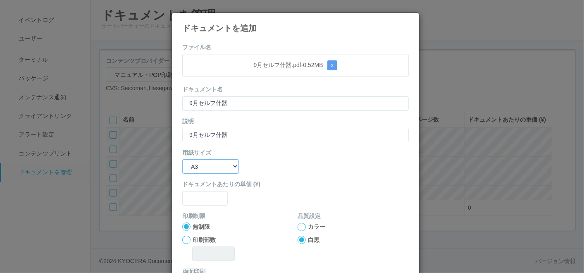
click at [182, 159] on select "B5 A4 B4 A3" at bounding box center [210, 166] width 57 height 14
click at [192, 198] on input "text" at bounding box center [204, 198] width 45 height 14
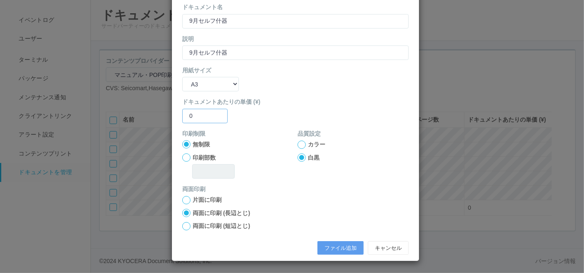
type input "0"
click at [297, 142] on div at bounding box center [301, 144] width 8 height 8
click at [328, 247] on button "ファイル追加" at bounding box center [340, 248] width 46 height 14
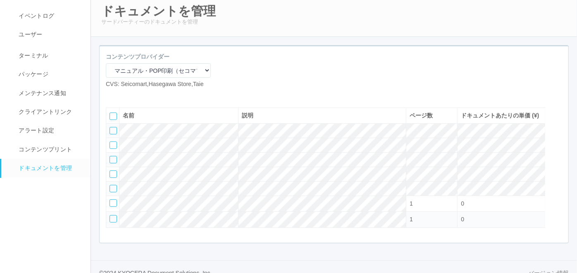
click at [112, 95] on icon at bounding box center [112, 95] width 0 height 0
select select "A4"
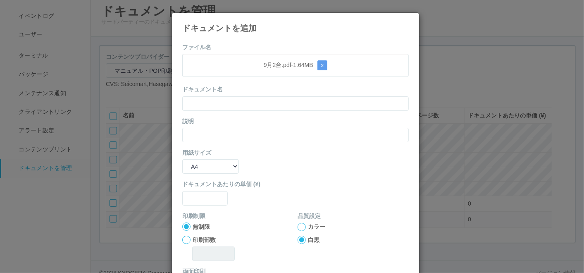
click at [239, 94] on div "ドキュメント名" at bounding box center [295, 97] width 226 height 25
click at [240, 99] on input "text" at bounding box center [295, 103] width 226 height 14
paste input "9月2台"
type input "9月2台"
click at [206, 133] on input "text" at bounding box center [295, 135] width 226 height 14
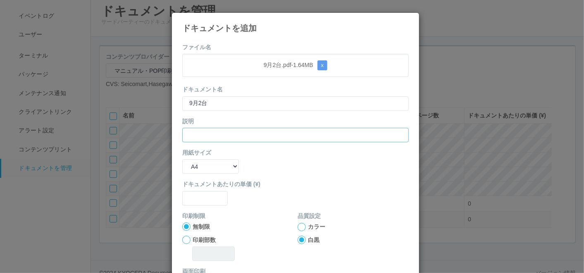
paste input "9月2台"
type input "9月2台"
click at [199, 161] on select "B5 A4 B4 A3" at bounding box center [210, 166] width 57 height 14
select select "A3"
click at [182, 159] on select "B5 A4 B4 A3" at bounding box center [210, 166] width 57 height 14
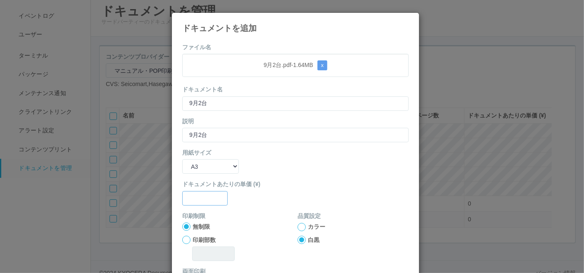
click at [202, 200] on input "text" at bounding box center [204, 198] width 45 height 14
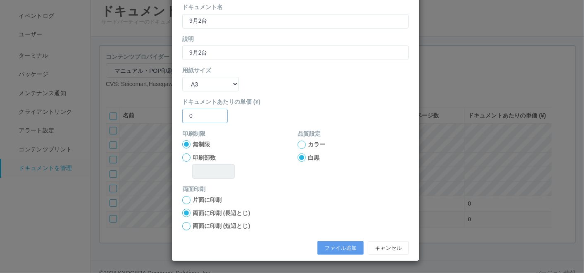
type input "0"
click at [299, 145] on div at bounding box center [301, 144] width 8 height 8
click at [334, 242] on button "ファイル追加" at bounding box center [340, 248] width 46 height 14
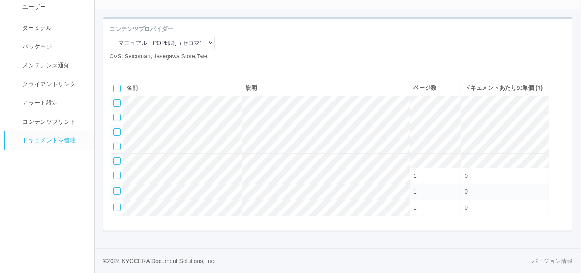
scroll to position [75, 0]
click at [264, 67] on div at bounding box center [334, 70] width 468 height 6
click at [112, 67] on icon at bounding box center [112, 67] width 0 height 0
select select "A4"
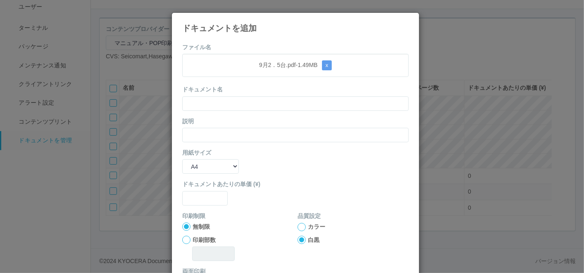
drag, startPoint x: 263, startPoint y: 85, endPoint x: 258, endPoint y: 91, distance: 8.2
click at [263, 85] on div "ドキュメント名" at bounding box center [295, 97] width 226 height 25
click at [255, 96] on input "text" at bounding box center [295, 103] width 226 height 14
paste input "9月2．5台"
type input "9月2．5台"
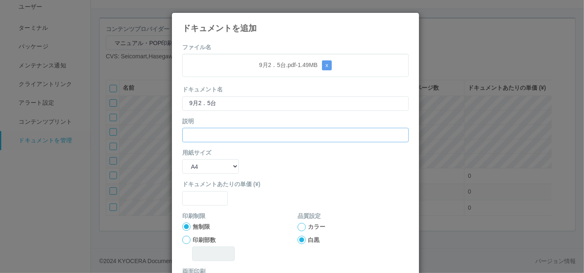
click at [185, 139] on input "text" at bounding box center [295, 135] width 226 height 14
paste input "9月2．5台"
type input "9月2．5台"
click at [188, 162] on select "B5 A4 B4 A3" at bounding box center [210, 166] width 57 height 14
select select "A3"
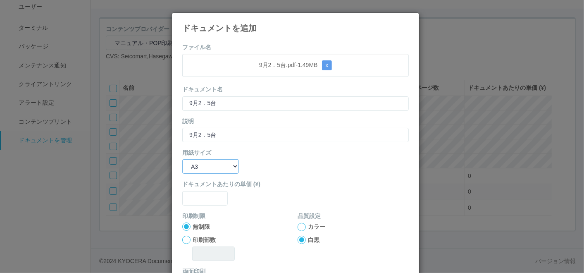
click at [182, 159] on select "B5 A4 B4 A3" at bounding box center [210, 166] width 57 height 14
click at [211, 188] on div "ドキュメントあたりの単価 (¥)" at bounding box center [295, 192] width 226 height 25
click at [210, 195] on input "text" at bounding box center [204, 198] width 45 height 14
type input "0"
click at [297, 223] on div at bounding box center [301, 227] width 8 height 8
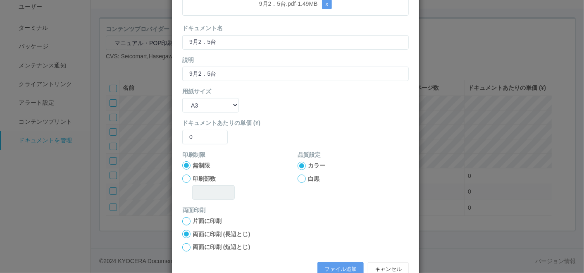
scroll to position [82, 0]
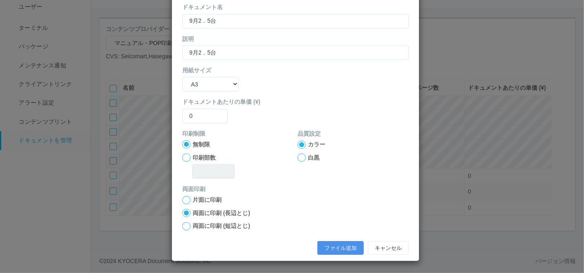
click at [323, 244] on button "ファイル追加" at bounding box center [340, 248] width 46 height 14
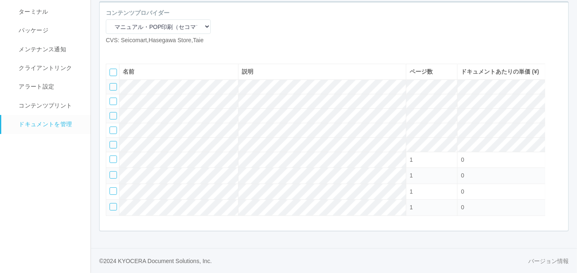
click at [112, 51] on icon at bounding box center [112, 51] width 0 height 0
select select "A4"
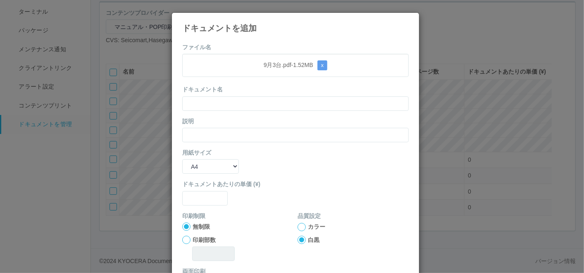
drag, startPoint x: 250, startPoint y: 88, endPoint x: 242, endPoint y: 99, distance: 13.3
click at [249, 90] on div "ドキュメント名" at bounding box center [295, 97] width 226 height 25
click at [239, 104] on input "text" at bounding box center [295, 103] width 226 height 14
paste input "9月3台"
type input "9月3台"
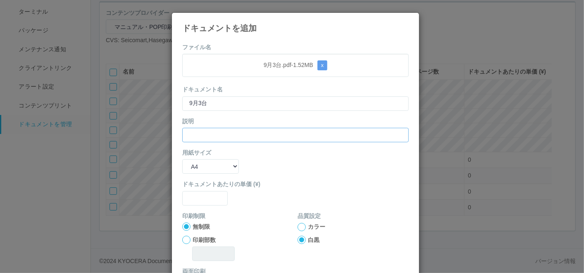
drag, startPoint x: 198, startPoint y: 129, endPoint x: 197, endPoint y: 136, distance: 7.1
click at [198, 129] on input "text" at bounding box center [295, 135] width 226 height 14
paste input "9月3台"
type input "9月3台"
click at [193, 163] on select "B5 A4 B4 A3" at bounding box center [210, 166] width 57 height 14
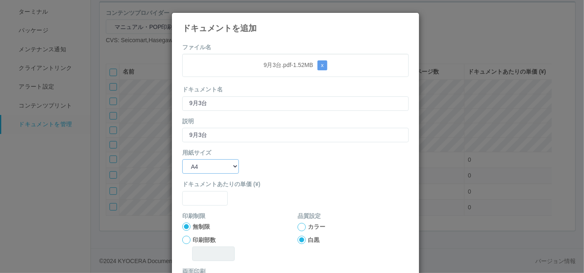
select select "A3"
click at [182, 159] on select "B5 A4 B4 A3" at bounding box center [210, 166] width 57 height 14
click at [196, 201] on input "text" at bounding box center [204, 198] width 45 height 14
type input "0"
click at [297, 230] on div "カラー" at bounding box center [352, 226] width 111 height 9
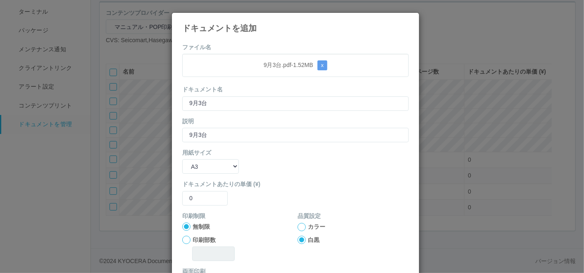
click at [297, 224] on div at bounding box center [301, 227] width 8 height 8
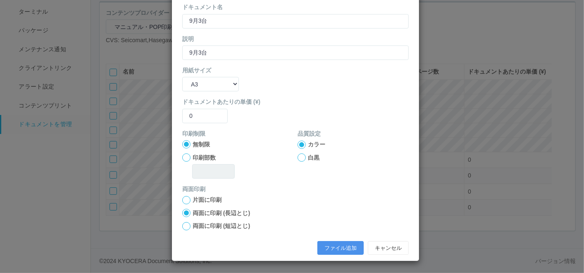
click at [330, 244] on button "ファイル追加" at bounding box center [340, 248] width 46 height 14
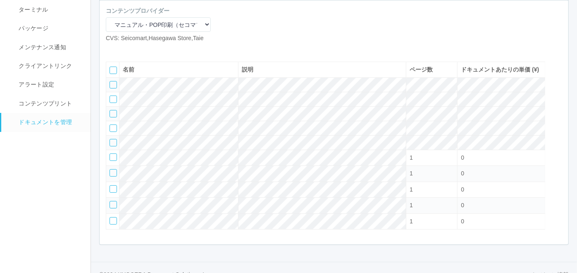
click at [112, 49] on icon at bounding box center [112, 49] width 0 height 0
select select "A4"
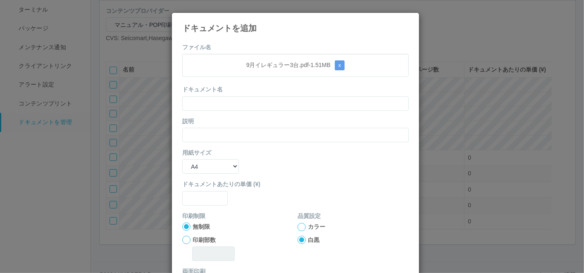
click at [251, 81] on form "ファイル名 9月イレギュラー3台.pdf - 1.51 MB x ドキュメント名 説明 用紙サイズ B5 A4 B4 A3 ドキュメントあたりの単価 (¥) …" at bounding box center [295, 192] width 226 height 298
drag, startPoint x: 240, startPoint y: 100, endPoint x: 224, endPoint y: 105, distance: 16.5
click at [239, 100] on input "text" at bounding box center [295, 103] width 226 height 14
paste input "9月イレギュラー3台"
type input "9月イレギュラー3台"
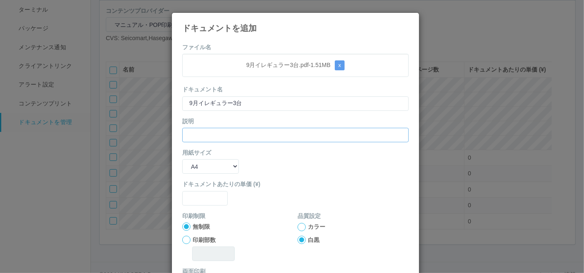
click at [191, 131] on input "text" at bounding box center [295, 135] width 226 height 14
paste input "9月イレギュラー3台"
type input "9月イレギュラー3台"
click at [188, 164] on select "B5 A4 B4 A3" at bounding box center [210, 166] width 57 height 14
select select "A3"
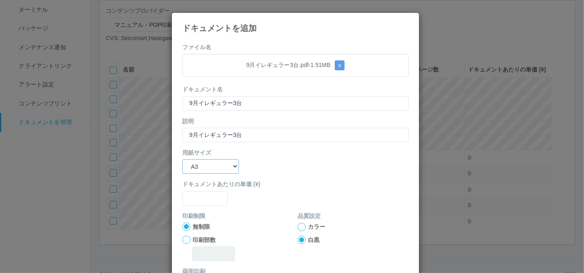
click at [182, 159] on select "B5 A4 B4 A3" at bounding box center [210, 166] width 57 height 14
click at [195, 197] on input "text" at bounding box center [204, 198] width 45 height 14
type input "0"
click at [297, 225] on div at bounding box center [301, 227] width 8 height 8
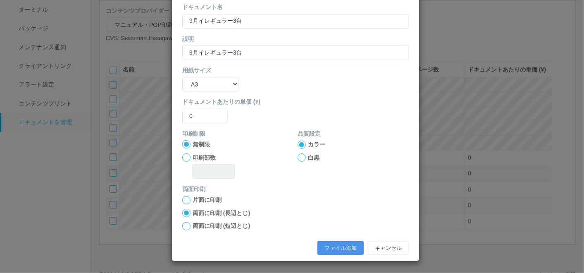
click at [328, 241] on button "ファイル追加" at bounding box center [340, 248] width 46 height 14
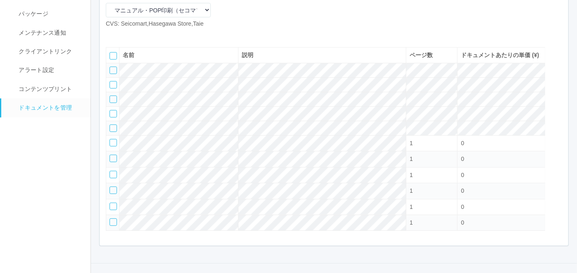
scroll to position [75, 0]
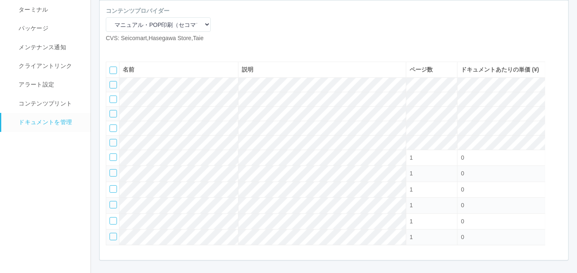
click at [124, 49] on icon at bounding box center [124, 49] width 0 height 0
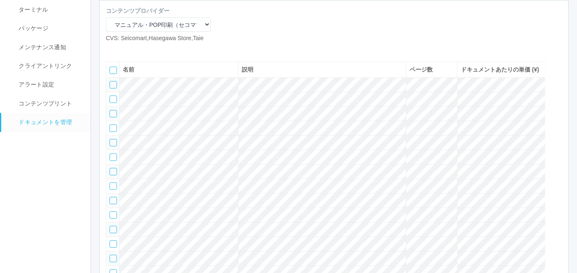
click at [124, 49] on icon at bounding box center [124, 49] width 0 height 0
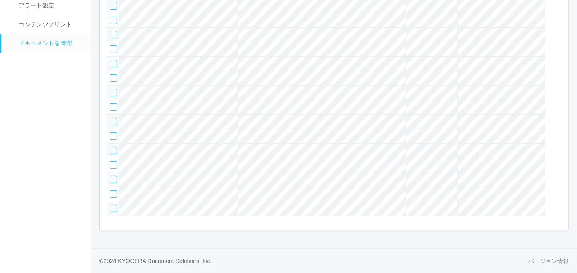
scroll to position [38, 0]
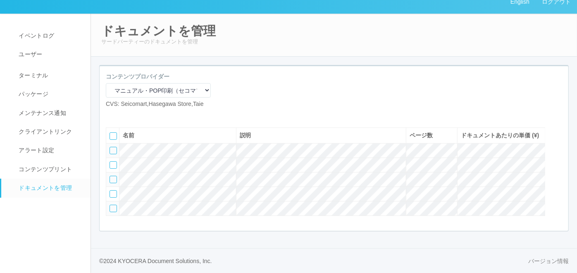
click at [112, 115] on icon at bounding box center [112, 115] width 0 height 0
select select "A4"
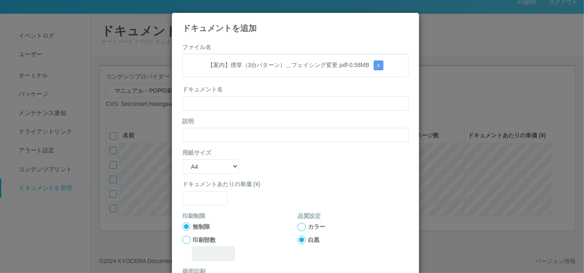
drag, startPoint x: 242, startPoint y: 85, endPoint x: 237, endPoint y: 97, distance: 12.8
click at [242, 85] on div "ドキュメント名" at bounding box center [295, 97] width 226 height 25
click at [233, 106] on input "text" at bounding box center [295, 103] width 226 height 14
paste input "【案内】煙草（3台パターン）＿フェイシング変更"
type input "【案内】煙草（3台パターン）＿フェイシング変更"
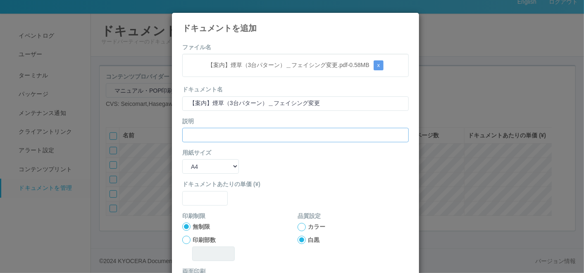
click at [192, 137] on input "text" at bounding box center [295, 135] width 226 height 14
paste input "【案内】煙草（3台パターン）＿フェイシング変更"
type input "【案内】煙草（3台パターン）＿フェイシング変更"
click at [195, 168] on select "B5 A4 B4 A3" at bounding box center [210, 166] width 57 height 14
select select "A3"
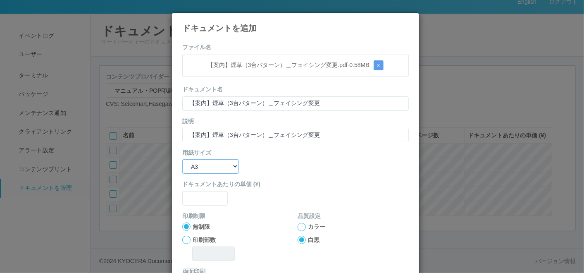
click at [182, 159] on select "B5 A4 B4 A3" at bounding box center [210, 166] width 57 height 14
click at [204, 207] on form "ファイル名 【案内】煙草（3台パターン）＿フェイシング変更.pdf - 0.58 MB x ドキュメント名 【案内】煙草（3台パターン）＿フェイシング変更 説…" at bounding box center [295, 192] width 226 height 298
type input "0"
click at [299, 223] on div at bounding box center [301, 227] width 8 height 8
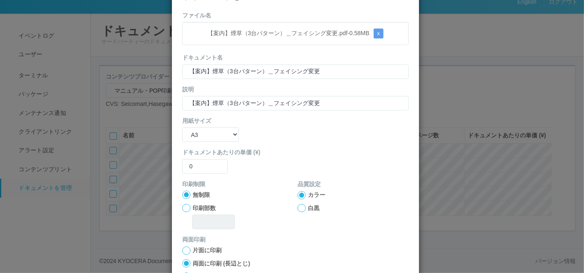
scroll to position [82, 0]
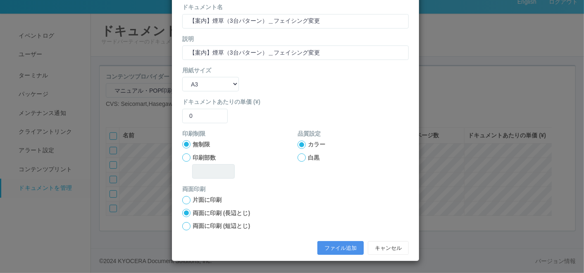
click at [331, 247] on button "ファイル追加" at bounding box center [340, 248] width 46 height 14
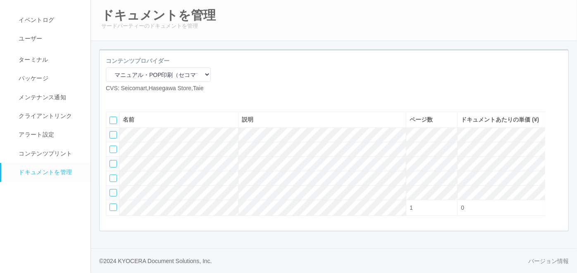
click at [112, 99] on icon at bounding box center [112, 99] width 0 height 0
select select "A4"
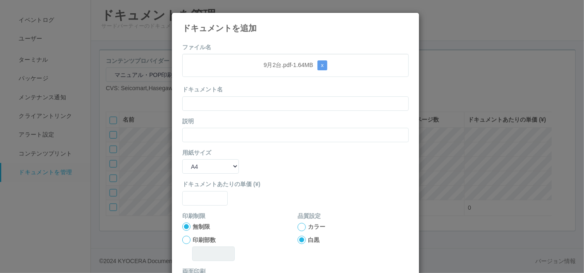
drag, startPoint x: 269, startPoint y: 93, endPoint x: 264, endPoint y: 100, distance: 8.3
click at [269, 93] on div "ドキュメント名" at bounding box center [295, 97] width 226 height 25
click at [261, 105] on input "text" at bounding box center [295, 103] width 226 height 14
paste input "9月2台"
type input "9月2台"
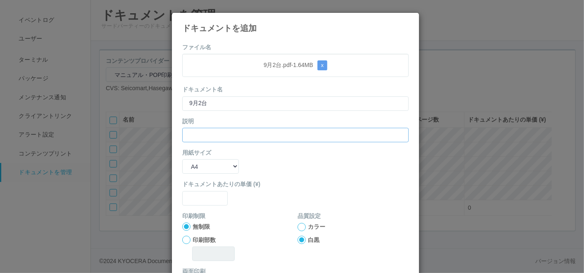
click at [201, 136] on input "text" at bounding box center [295, 135] width 226 height 14
paste input "9月2台"
type input "9月2台"
click at [194, 166] on select "B5 A4 B4 A3" at bounding box center [210, 166] width 57 height 14
select select "A3"
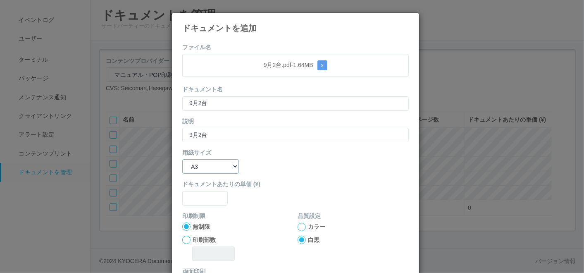
click at [182, 159] on select "B5 A4 B4 A3" at bounding box center [210, 166] width 57 height 14
click at [196, 202] on input "text" at bounding box center [204, 198] width 45 height 14
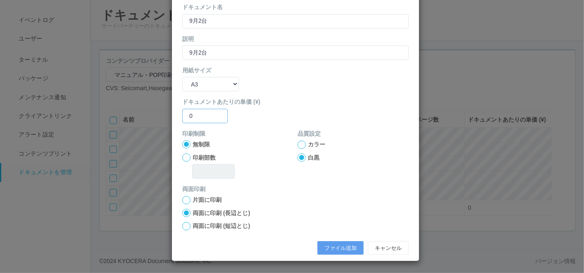
type input "0"
click at [297, 143] on div at bounding box center [301, 144] width 8 height 8
click at [336, 241] on button "ファイル追加" at bounding box center [340, 248] width 46 height 14
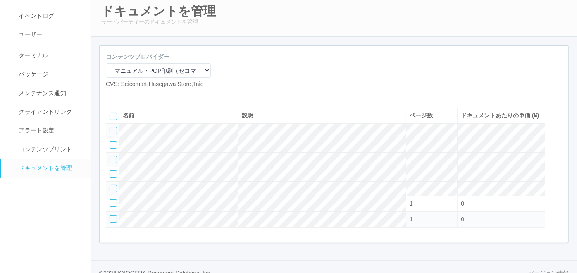
click at [112, 95] on icon at bounding box center [112, 95] width 0 height 0
select select "A4"
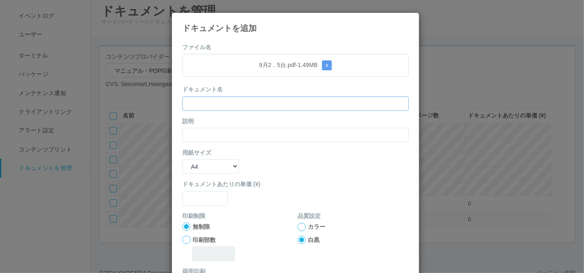
drag, startPoint x: 238, startPoint y: 101, endPoint x: 234, endPoint y: 106, distance: 6.7
click at [238, 101] on input "text" at bounding box center [295, 103] width 226 height 14
paste input "9月2．5台"
type input "9月2．5台"
drag, startPoint x: 208, startPoint y: 131, endPoint x: 206, endPoint y: 135, distance: 5.0
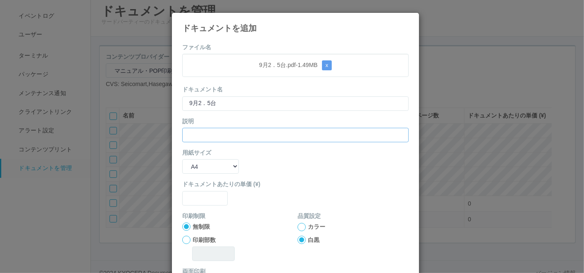
click at [207, 131] on input "text" at bounding box center [295, 135] width 226 height 14
paste input "9月2．5台"
type input "9月2．5台"
click at [198, 167] on select "B5 A4 B4 A3" at bounding box center [210, 166] width 57 height 14
select select "A3"
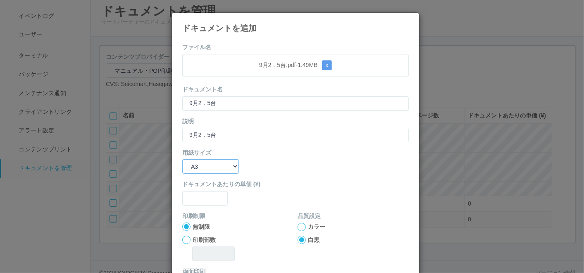
click at [182, 159] on select "B5 A4 B4 A3" at bounding box center [210, 166] width 57 height 14
click at [194, 192] on input "text" at bounding box center [204, 198] width 45 height 14
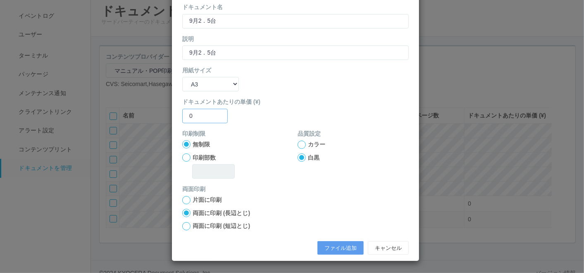
type input "0"
drag, startPoint x: 296, startPoint y: 145, endPoint x: 304, endPoint y: 194, distance: 49.4
click at [297, 145] on div at bounding box center [301, 144] width 8 height 8
click at [334, 245] on button "ファイル追加" at bounding box center [340, 248] width 46 height 14
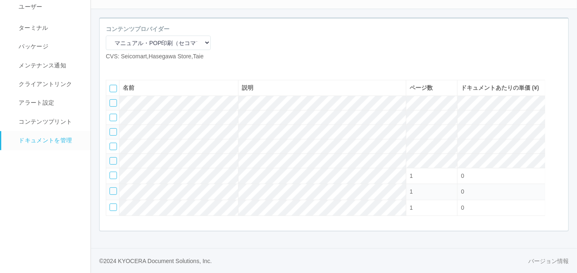
scroll to position [86, 0]
click at [112, 67] on icon at bounding box center [112, 67] width 0 height 0
select select "A4"
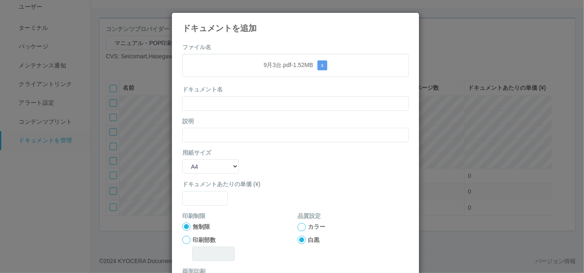
drag, startPoint x: 236, startPoint y: 85, endPoint x: 229, endPoint y: 93, distance: 11.4
click at [236, 86] on div "ドキュメント名" at bounding box center [295, 97] width 226 height 25
click at [221, 107] on input "text" at bounding box center [295, 103] width 226 height 14
paste input "9月3台"
type input "9月3台"
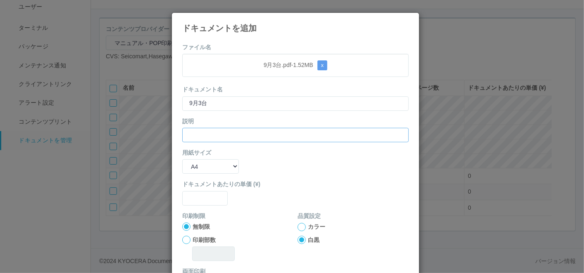
click at [195, 135] on input "text" at bounding box center [295, 135] width 226 height 14
paste input "9月3台"
type input "9月3台"
drag, startPoint x: 189, startPoint y: 166, endPoint x: 191, endPoint y: 172, distance: 6.5
click at [189, 166] on select "B5 A4 B4 A3" at bounding box center [210, 166] width 57 height 14
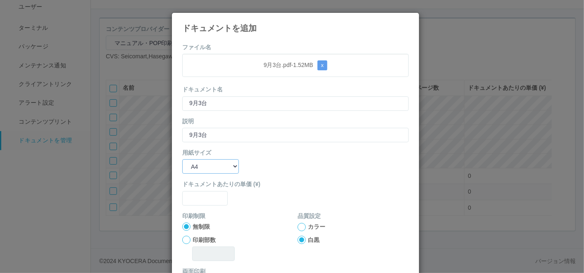
select select "A3"
click at [182, 159] on select "B5 A4 B4 A3" at bounding box center [210, 166] width 57 height 14
click at [201, 204] on form "ファイル名 9月3台.pdf - 1.52 MB x ドキュメント名 9月3台 説明 9月3台 用紙サイズ B5 A4 B4 A3 ドキュメントあたりの単価 …" at bounding box center [295, 192] width 226 height 298
click at [200, 197] on input "text" at bounding box center [204, 198] width 45 height 14
type input "0"
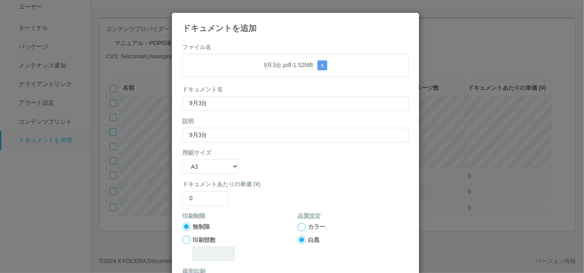
click at [297, 228] on div at bounding box center [301, 227] width 8 height 8
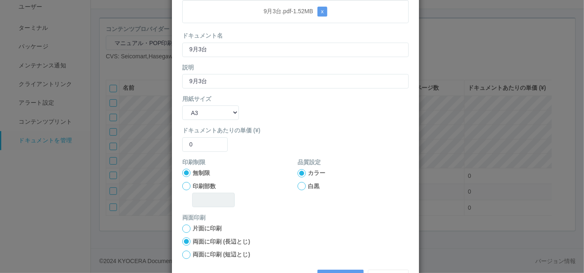
scroll to position [82, 0]
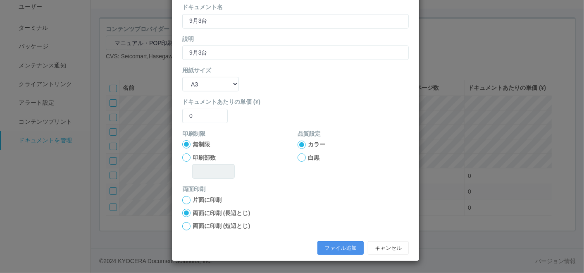
click at [319, 242] on button "ファイル追加" at bounding box center [340, 248] width 46 height 14
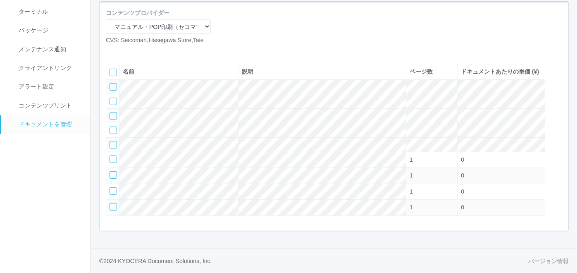
click at [112, 51] on icon at bounding box center [112, 51] width 0 height 0
select select "A4"
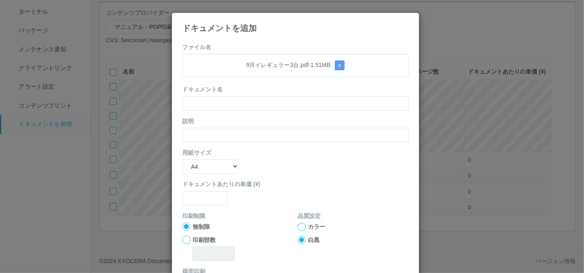
drag, startPoint x: 222, startPoint y: 89, endPoint x: 221, endPoint y: 95, distance: 5.6
click at [222, 89] on div "ドキュメント名" at bounding box center [295, 97] width 226 height 25
drag, startPoint x: 219, startPoint y: 102, endPoint x: 216, endPoint y: 106, distance: 4.7
click at [219, 103] on input "text" at bounding box center [295, 103] width 226 height 14
paste input "9月イレギュラー3台"
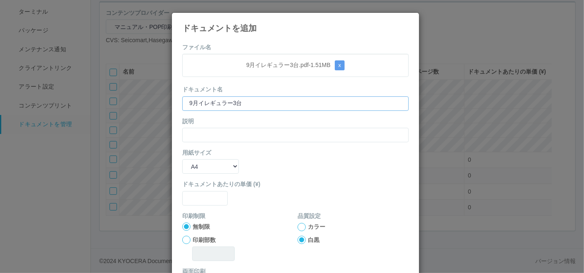
type input "9月イレギュラー3台"
click at [189, 139] on input "text" at bounding box center [295, 135] width 226 height 14
paste input "9月イレギュラー3台"
type input "9月イレギュラー3台"
click at [191, 166] on select "B5 A4 B4 A3" at bounding box center [210, 166] width 57 height 14
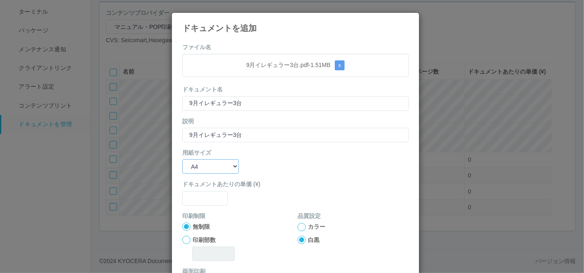
select select "A3"
click at [182, 159] on select "B5 A4 B4 A3" at bounding box center [210, 166] width 57 height 14
click at [200, 192] on input "text" at bounding box center [204, 198] width 45 height 14
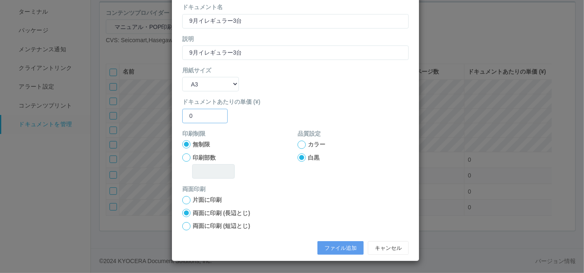
type input "0"
click at [299, 145] on div at bounding box center [301, 144] width 8 height 8
click at [340, 251] on button "ファイル追加" at bounding box center [340, 248] width 46 height 14
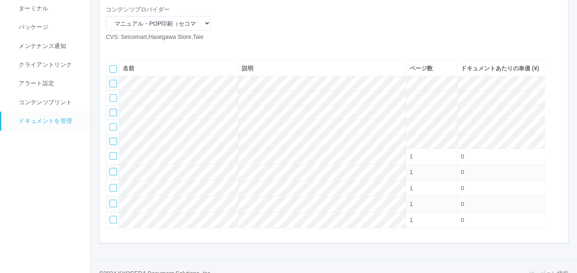
click at [112, 48] on icon at bounding box center [112, 48] width 0 height 0
select select "A4"
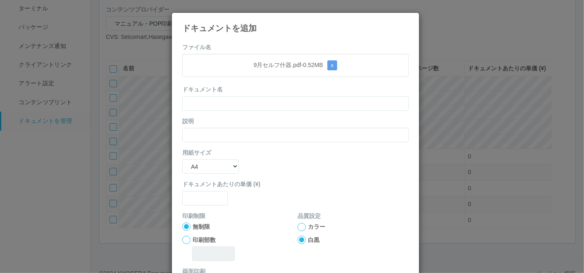
drag, startPoint x: 243, startPoint y: 89, endPoint x: 240, endPoint y: 102, distance: 13.4
click at [242, 91] on div "ドキュメント名" at bounding box center [295, 97] width 226 height 25
click at [238, 110] on form "ファイル名 9月セルフ什器.pdf - 0.52 MB x ドキュメント名 説明 用紙サイズ B5 A4 B4 A3 ドキュメントあたりの単価 (¥) 印刷制…" at bounding box center [295, 192] width 226 height 298
click at [229, 104] on input "text" at bounding box center [295, 103] width 226 height 14
paste input "9月セルフ什器"
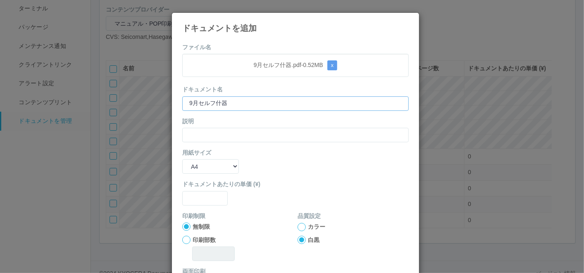
type input "9月セルフ什器"
click at [204, 128] on input "text" at bounding box center [295, 135] width 226 height 14
paste input "9月セルフ什器"
type input "9月セルフ什器"
drag, startPoint x: 200, startPoint y: 160, endPoint x: 200, endPoint y: 174, distance: 13.6
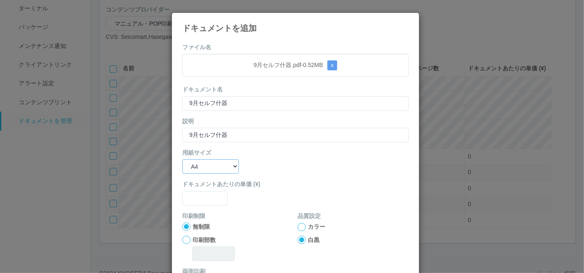
click at [200, 160] on select "B5 A4 B4 A3" at bounding box center [210, 166] width 57 height 14
select select "A3"
click at [182, 159] on select "B5 A4 B4 A3" at bounding box center [210, 166] width 57 height 14
click at [203, 198] on input "text" at bounding box center [204, 198] width 45 height 14
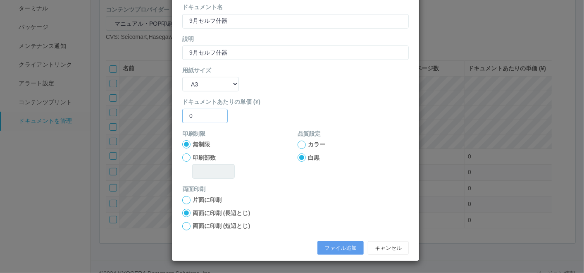
type input "0"
drag, startPoint x: 297, startPoint y: 144, endPoint x: 300, endPoint y: 154, distance: 11.2
click at [297, 145] on div at bounding box center [301, 144] width 8 height 8
click at [326, 243] on button "ファイル追加" at bounding box center [340, 248] width 46 height 14
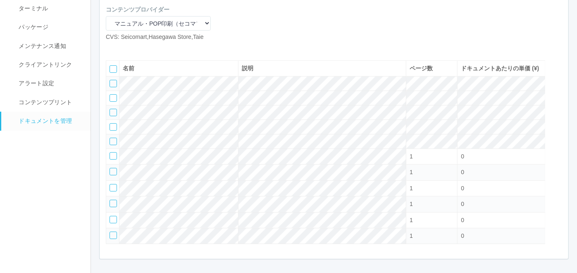
click at [111, 239] on div at bounding box center [112, 234] width 7 height 7
click at [557, 91] on div at bounding box center [557, 83] width 12 height 17
click at [556, 91] on div at bounding box center [557, 83] width 12 height 17
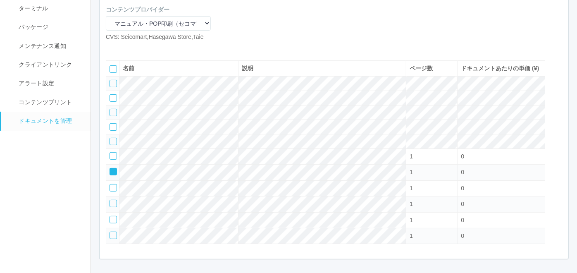
click at [110, 169] on icon at bounding box center [110, 169] width 0 height 0
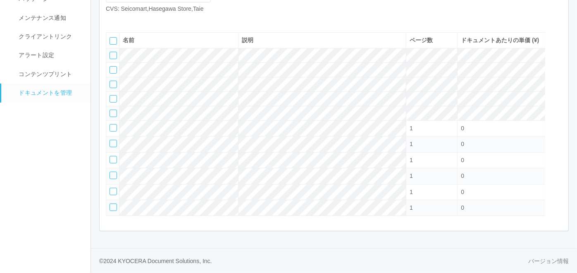
scroll to position [133, 0]
click at [124, 20] on icon at bounding box center [124, 20] width 0 height 0
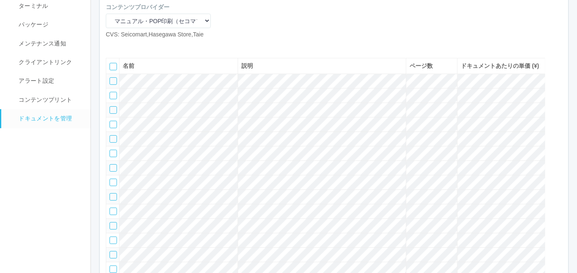
scroll to position [92, 0]
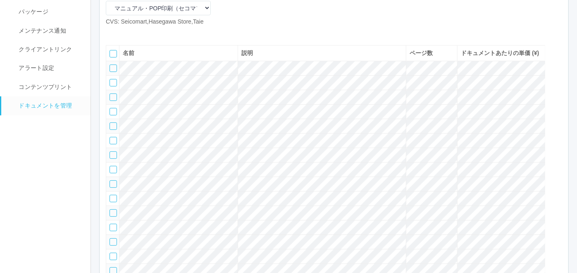
click at [124, 33] on icon at bounding box center [124, 33] width 0 height 0
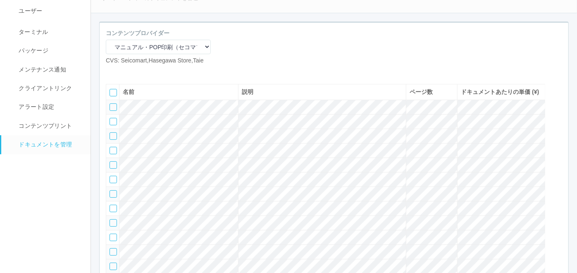
scroll to position [44, 0]
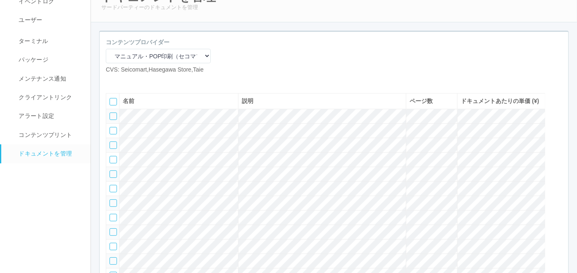
click at [124, 81] on icon at bounding box center [124, 81] width 0 height 0
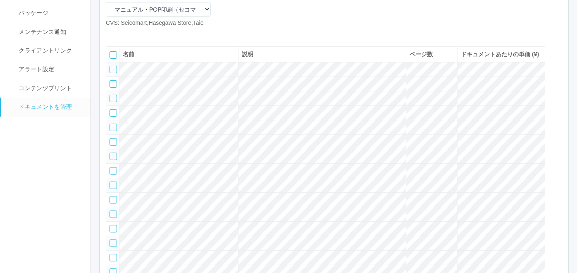
scroll to position [135, 0]
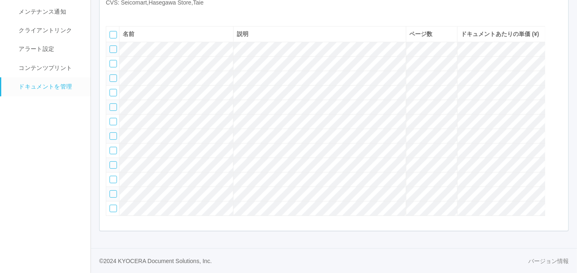
click at [124, 14] on icon at bounding box center [124, 14] width 0 height 0
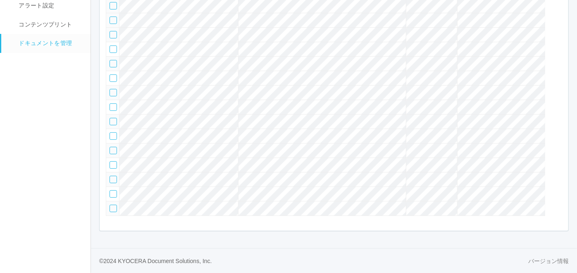
scroll to position [196, 0]
click at [114, 132] on div at bounding box center [112, 135] width 7 height 7
click at [114, 118] on div at bounding box center [112, 121] width 7 height 7
click at [113, 103] on div at bounding box center [112, 106] width 7 height 7
click at [110, 89] on div at bounding box center [112, 92] width 7 height 7
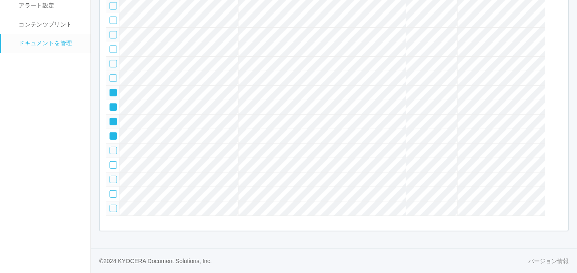
click at [113, 74] on div at bounding box center [112, 77] width 7 height 7
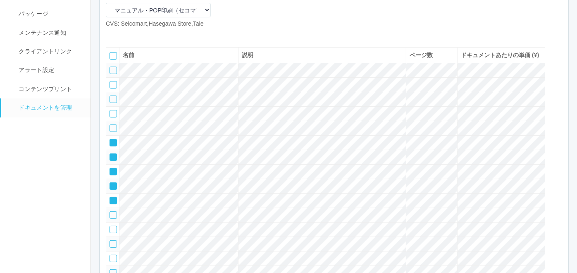
scroll to position [104, 0]
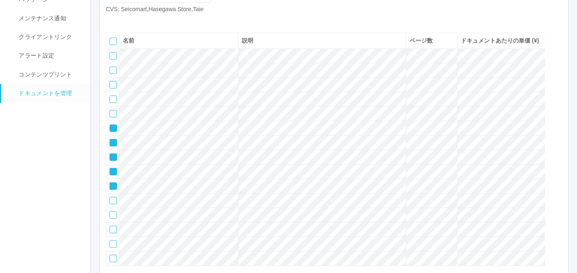
click at [137, 20] on icon at bounding box center [137, 20] width 0 height 0
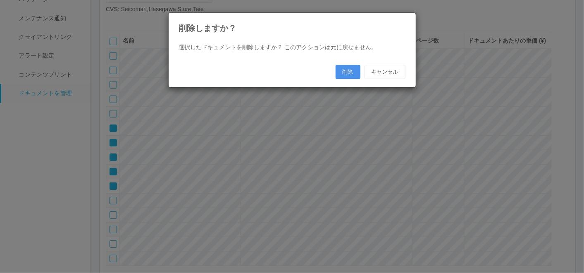
click at [349, 67] on button "削除" at bounding box center [347, 72] width 25 height 14
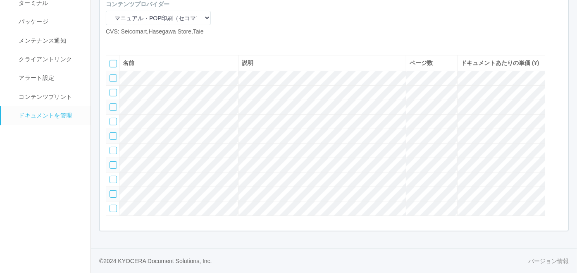
click at [124, 43] on icon at bounding box center [124, 43] width 0 height 0
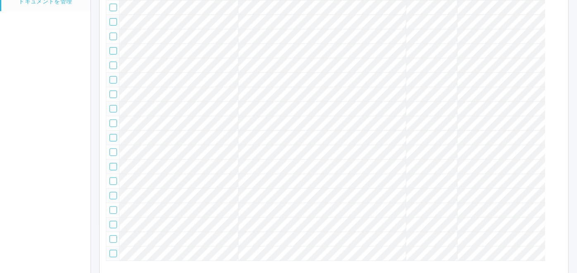
scroll to position [149, 0]
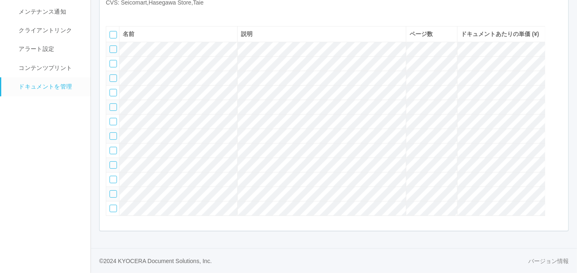
drag, startPoint x: 145, startPoint y: 53, endPoint x: 52, endPoint y: 133, distance: 122.4
click at [52, 133] on nav "イベントログ ユーザー ターミナル パッケージ メンテナンス通知 クライアントリンク アラート設定 コンテンツプリント ドキュメントを管理" at bounding box center [49, 92] width 98 height 361
click at [113, 132] on div at bounding box center [112, 135] width 7 height 7
click at [112, 147] on div at bounding box center [112, 150] width 7 height 7
click at [112, 161] on div at bounding box center [112, 164] width 7 height 7
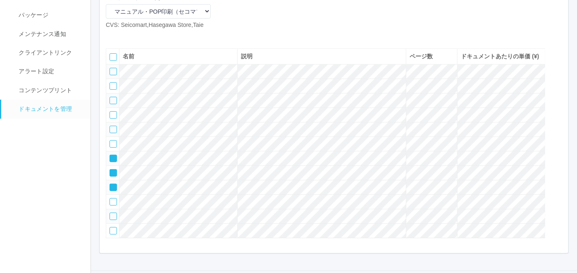
scroll to position [102, 0]
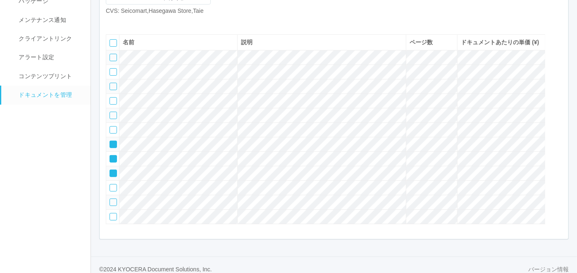
click at [137, 22] on icon at bounding box center [137, 22] width 0 height 0
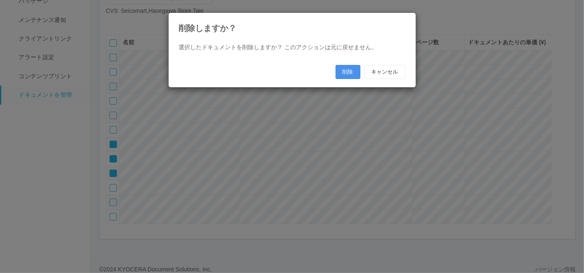
click at [348, 68] on button "削除" at bounding box center [347, 72] width 25 height 14
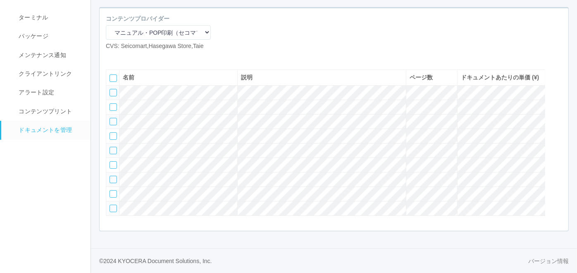
scroll to position [101, 0]
click at [124, 57] on icon at bounding box center [124, 57] width 0 height 0
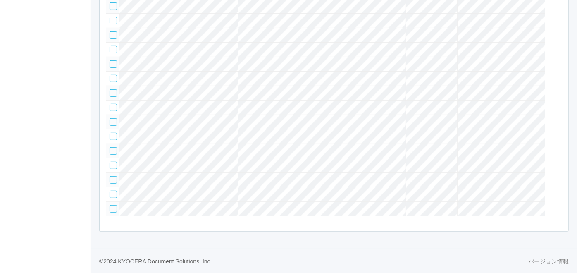
scroll to position [117, 0]
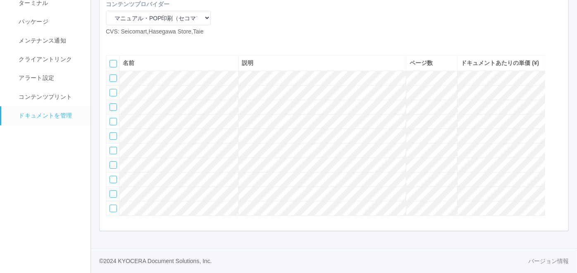
click at [113, 161] on div at bounding box center [112, 164] width 7 height 7
click at [116, 147] on div at bounding box center [112, 150] width 7 height 7
click at [116, 132] on div at bounding box center [112, 135] width 7 height 7
click at [137, 43] on icon at bounding box center [137, 43] width 0 height 0
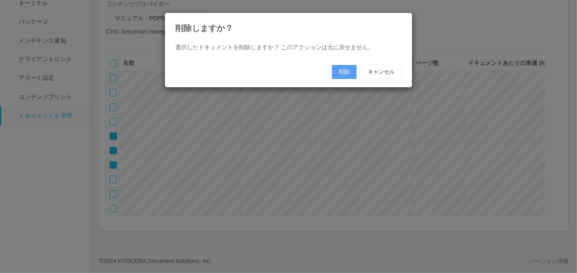
scroll to position [108, 0]
click at [343, 69] on button "削除" at bounding box center [347, 72] width 25 height 14
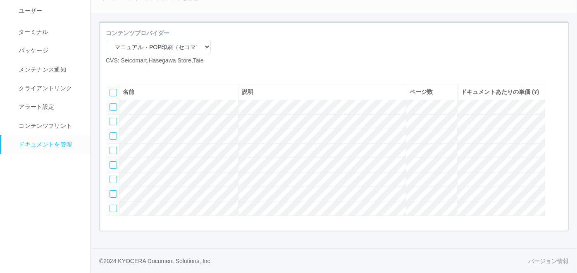
scroll to position [86, 0]
click at [124, 71] on icon at bounding box center [124, 71] width 0 height 0
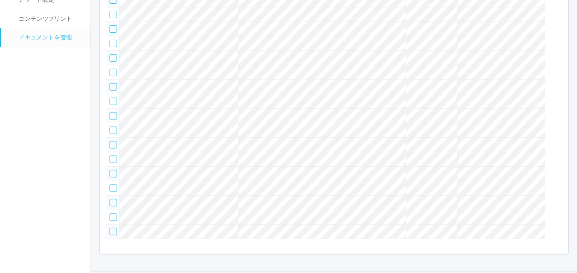
scroll to position [228, 0]
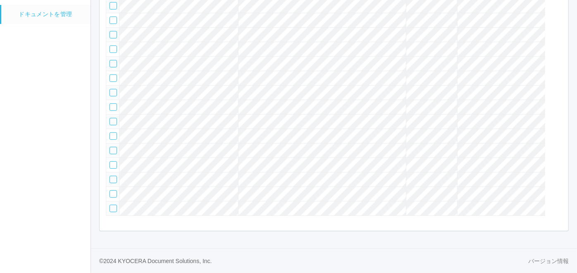
click at [113, 118] on div at bounding box center [112, 121] width 7 height 7
click at [112, 132] on div at bounding box center [112, 135] width 7 height 7
click at [112, 147] on div at bounding box center [112, 150] width 7 height 7
click at [112, 161] on div at bounding box center [112, 164] width 7 height 7
click at [112, 176] on div at bounding box center [112, 179] width 7 height 7
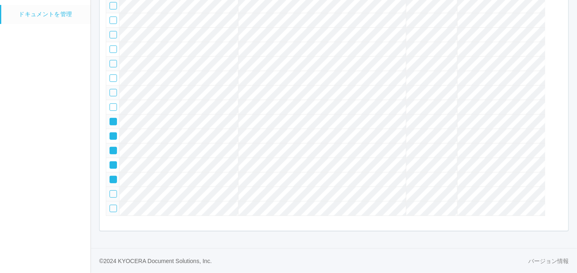
click at [114, 190] on div at bounding box center [112, 193] width 7 height 7
click at [113, 207] on div at bounding box center [112, 207] width 7 height 7
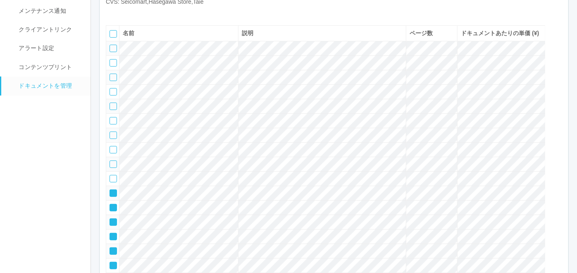
scroll to position [90, 0]
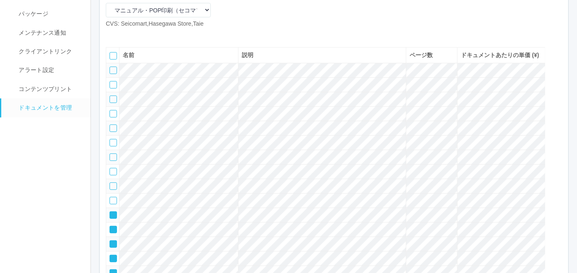
click at [137, 35] on icon at bounding box center [137, 35] width 0 height 0
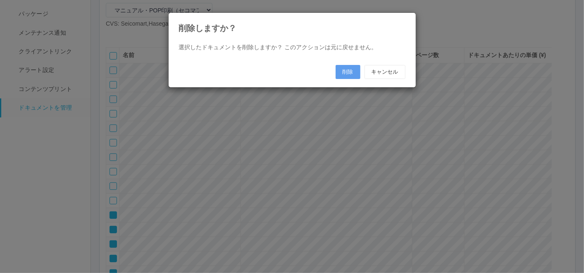
click at [405, 19] on icon at bounding box center [405, 19] width 0 height 0
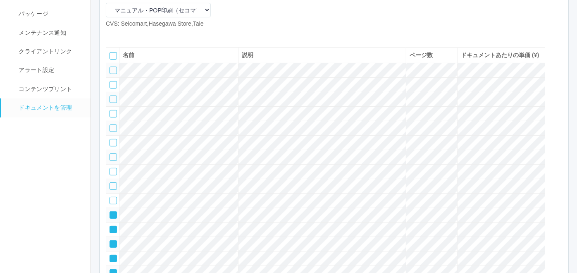
click at [137, 35] on icon at bounding box center [137, 35] width 0 height 0
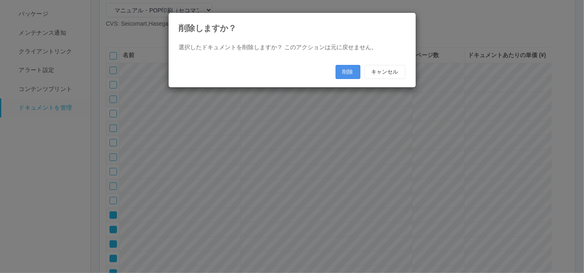
click at [349, 72] on button "削除" at bounding box center [347, 72] width 25 height 14
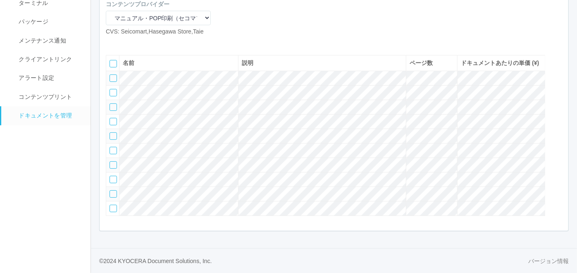
click at [160, 43] on div at bounding box center [157, 43] width 91 height 0
click at [124, 43] on icon at bounding box center [124, 43] width 0 height 0
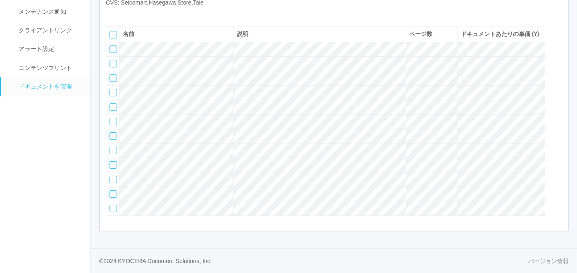
scroll to position [149, 0]
click at [114, 147] on div at bounding box center [112, 150] width 7 height 7
click at [114, 132] on div at bounding box center [112, 135] width 7 height 7
click at [113, 118] on div at bounding box center [112, 121] width 7 height 7
click at [112, 103] on div at bounding box center [112, 106] width 7 height 7
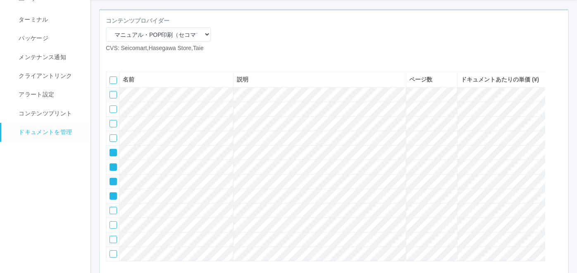
scroll to position [57, 0]
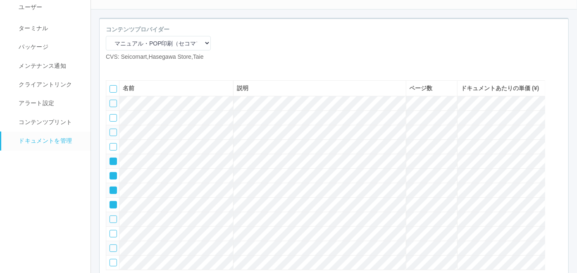
click at [137, 68] on icon at bounding box center [137, 68] width 0 height 0
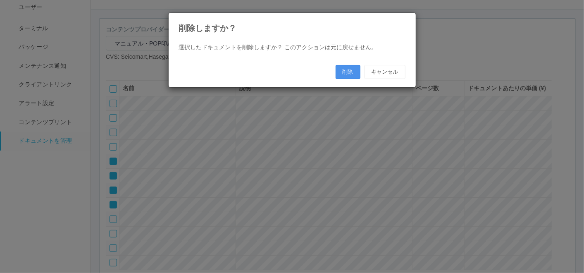
click at [352, 74] on button "削除" at bounding box center [347, 72] width 25 height 14
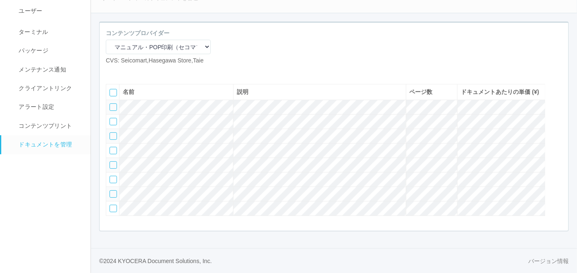
click at [124, 71] on icon at bounding box center [124, 71] width 0 height 0
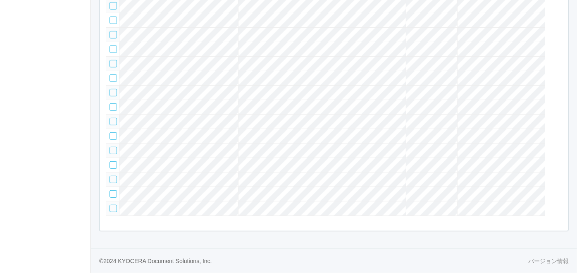
scroll to position [133, 0]
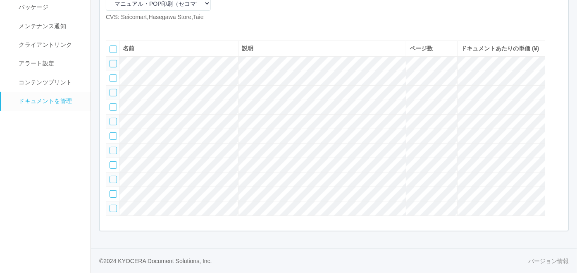
click at [52, 177] on nav "イベントログ ユーザー ターミナル パッケージ メンテナンス通知 クライアントリンク アラート設定 コンテンツプリント ドキュメントを管理" at bounding box center [49, 99] width 98 height 346
click at [114, 162] on div at bounding box center [112, 164] width 7 height 7
click at [112, 176] on div at bounding box center [112, 179] width 7 height 7
drag, startPoint x: 112, startPoint y: 190, endPoint x: 112, endPoint y: 197, distance: 7.0
click at [112, 191] on div at bounding box center [112, 193] width 7 height 7
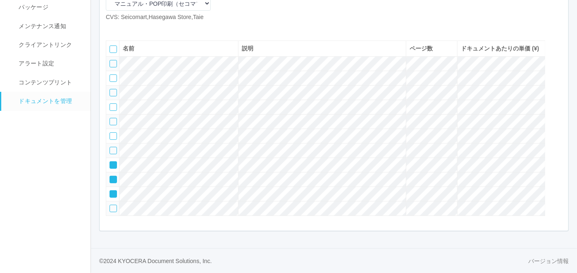
click at [112, 207] on div at bounding box center [112, 207] width 7 height 7
click at [47, 145] on nav "イベントログ ユーザー ターミナル パッケージ メンテナンス通知 クライアントリンク アラート設定 コンテンツプリント ドキュメントを管理" at bounding box center [49, 99] width 98 height 346
click at [137, 28] on icon at bounding box center [137, 28] width 0 height 0
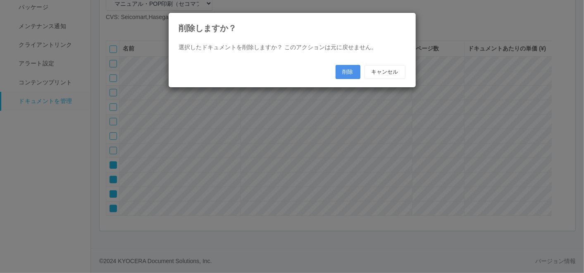
click at [360, 67] on div "削除 キャンセル" at bounding box center [370, 72] width 70 height 14
click at [356, 70] on button "削除" at bounding box center [347, 72] width 25 height 14
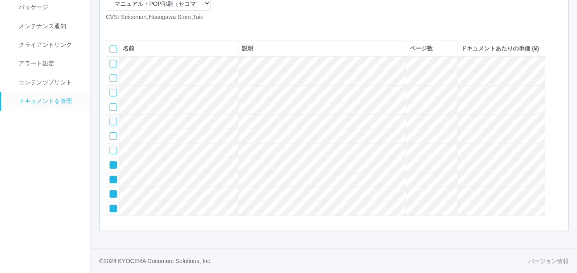
scroll to position [70, 0]
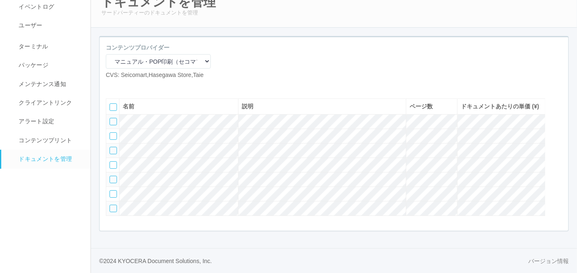
click at [112, 86] on icon at bounding box center [112, 86] width 0 height 0
select select "A4"
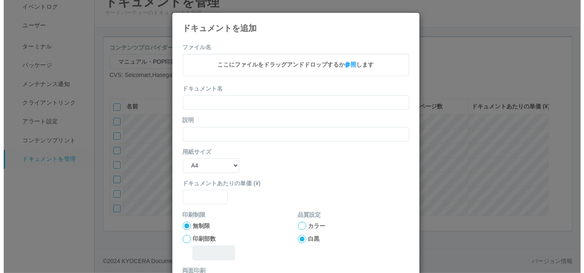
scroll to position [61, 0]
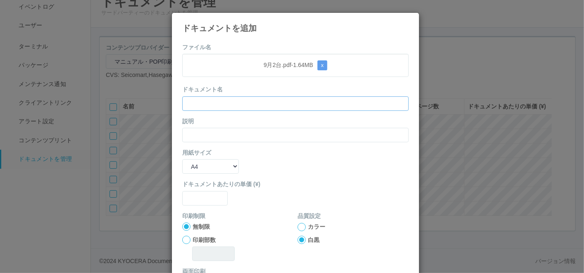
click at [212, 102] on input "text" at bounding box center [295, 103] width 226 height 14
paste input "9月2台"
type input "9月2台"
click at [195, 134] on input "text" at bounding box center [295, 135] width 226 height 14
paste input "9月2台"
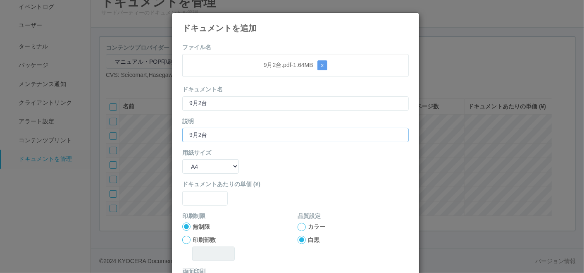
type input "9月2台"
drag, startPoint x: 186, startPoint y: 167, endPoint x: 188, endPoint y: 172, distance: 5.5
click at [186, 167] on select "B5 A4 B4 A3" at bounding box center [210, 166] width 57 height 14
select select "A3"
click at [182, 159] on select "B5 A4 B4 A3" at bounding box center [210, 166] width 57 height 14
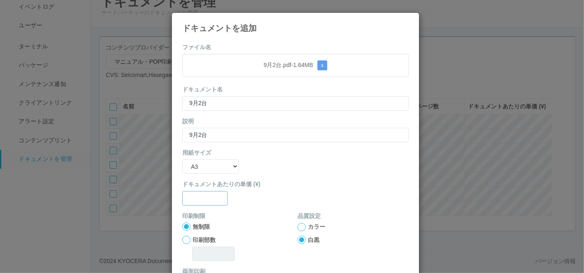
click at [200, 202] on input "text" at bounding box center [204, 198] width 45 height 14
type input "0"
click at [299, 226] on div at bounding box center [301, 227] width 8 height 8
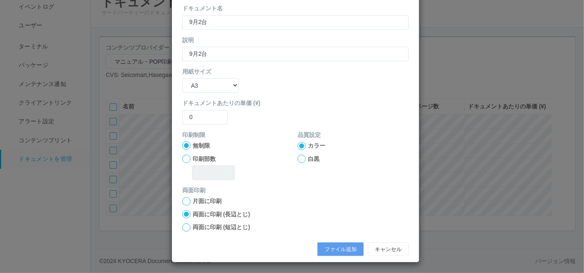
scroll to position [82, 0]
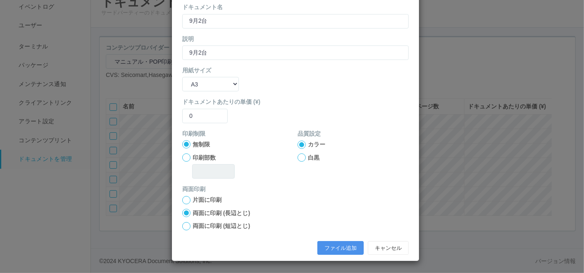
click at [326, 242] on button "ファイル追加" at bounding box center [340, 248] width 46 height 14
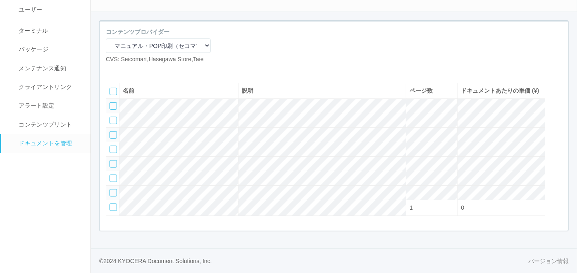
click at [112, 70] on icon at bounding box center [112, 70] width 0 height 0
select select "A4"
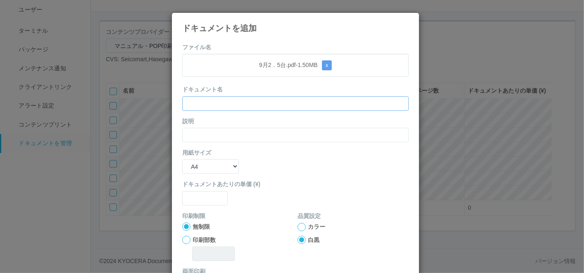
click at [230, 98] on input "text" at bounding box center [295, 103] width 226 height 14
paste input "9月2．5台"
type input "9月2．5台"
click at [194, 135] on input "text" at bounding box center [295, 135] width 226 height 14
paste input "9月2．5台"
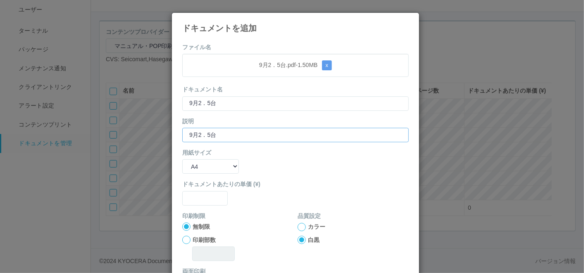
type input "9月2．5台"
click at [189, 169] on select "B5 A4 B4 A3" at bounding box center [210, 166] width 57 height 14
select select "A3"
click at [182, 159] on select "B5 A4 B4 A3" at bounding box center [210, 166] width 57 height 14
click at [200, 201] on input "text" at bounding box center [204, 198] width 45 height 14
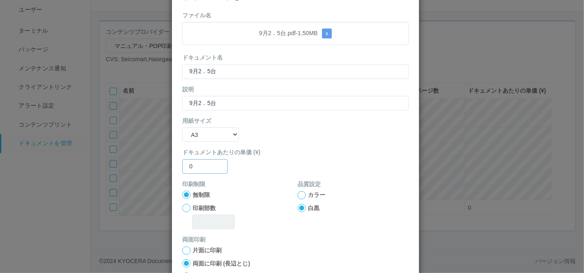
scroll to position [46, 0]
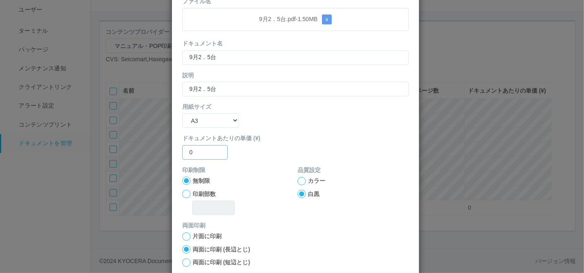
type input "0"
click at [302, 182] on div "カラー" at bounding box center [352, 180] width 111 height 9
click at [299, 181] on div at bounding box center [301, 181] width 8 height 8
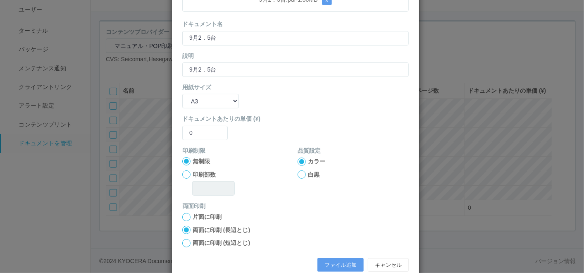
scroll to position [82, 0]
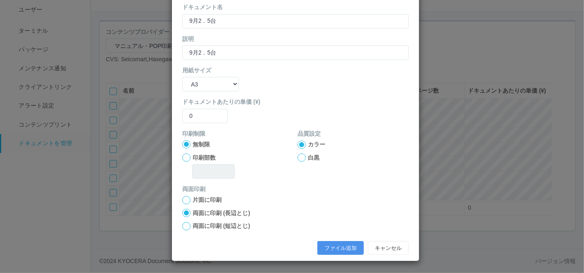
click at [339, 244] on button "ファイル追加" at bounding box center [340, 248] width 46 height 14
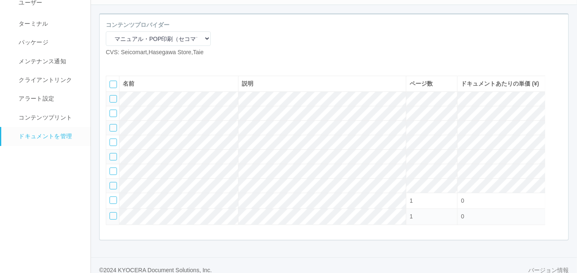
click at [112, 63] on icon at bounding box center [112, 63] width 0 height 0
select select "A4"
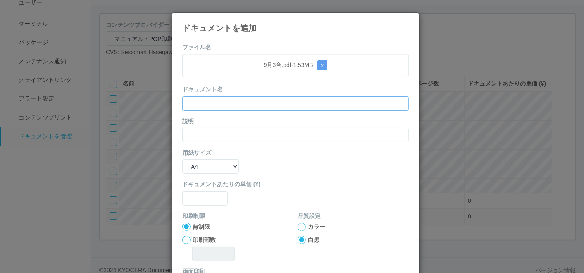
drag, startPoint x: 221, startPoint y: 99, endPoint x: 217, endPoint y: 102, distance: 5.4
click at [221, 99] on input "text" at bounding box center [295, 103] width 226 height 14
paste input "9月3台"
type input "9月3台"
drag, startPoint x: 196, startPoint y: 135, endPoint x: 195, endPoint y: 143, distance: 8.7
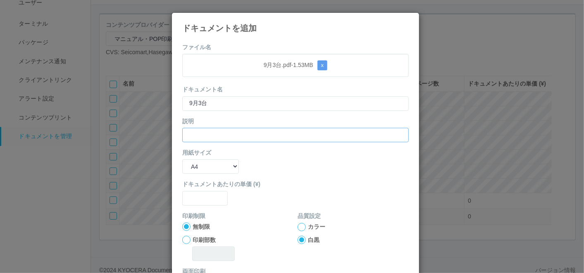
click at [196, 136] on input "text" at bounding box center [295, 135] width 226 height 14
paste input "9月3台"
type input "9月3台"
drag, startPoint x: 197, startPoint y: 167, endPoint x: 197, endPoint y: 172, distance: 5.0
click at [197, 167] on select "B5 A4 B4 A3" at bounding box center [210, 166] width 57 height 14
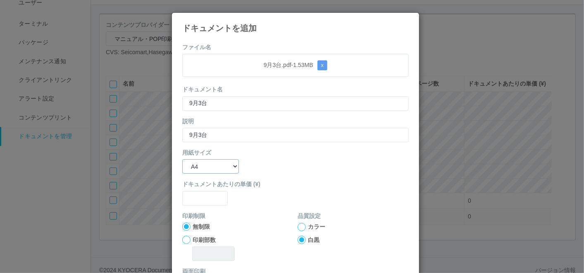
select select "A3"
click at [182, 159] on select "B5 A4 B4 A3" at bounding box center [210, 166] width 57 height 14
click at [200, 198] on input "text" at bounding box center [204, 198] width 45 height 14
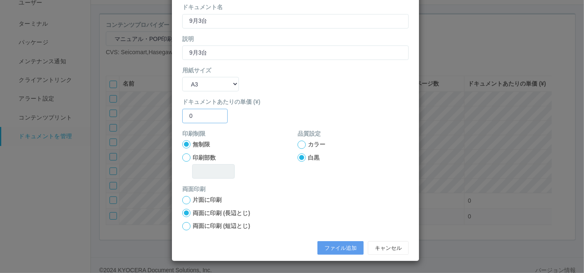
type input "0"
click at [300, 141] on div at bounding box center [301, 144] width 8 height 8
click at [323, 249] on button "ファイル追加" at bounding box center [340, 248] width 46 height 14
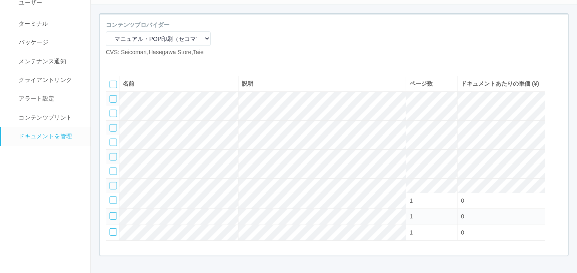
click at [112, 63] on icon at bounding box center [112, 63] width 0 height 0
select select "A4"
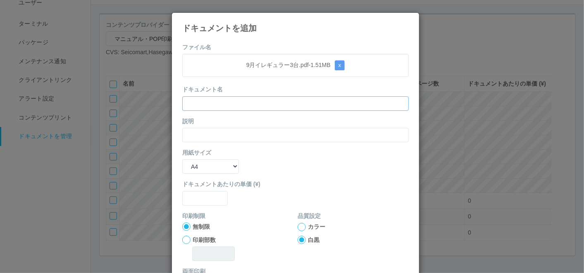
click at [200, 99] on input "text" at bounding box center [295, 103] width 226 height 14
paste input "9月イレギュラー3台"
type input "9月イレギュラー3台"
click at [190, 128] on input "text" at bounding box center [295, 135] width 226 height 14
paste input "9月イレギュラー3台"
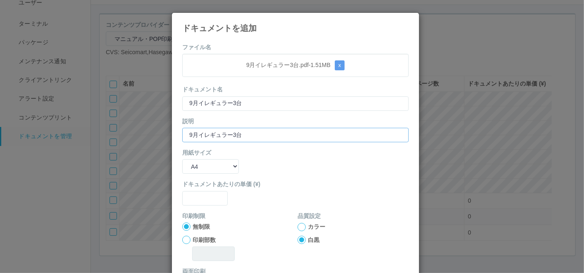
type input "9月イレギュラー3台"
click at [195, 165] on select "B5 A4 B4 A3" at bounding box center [210, 166] width 57 height 14
select select "A3"
click at [182, 159] on select "B5 A4 B4 A3" at bounding box center [210, 166] width 57 height 14
click at [202, 196] on input "text" at bounding box center [204, 198] width 45 height 14
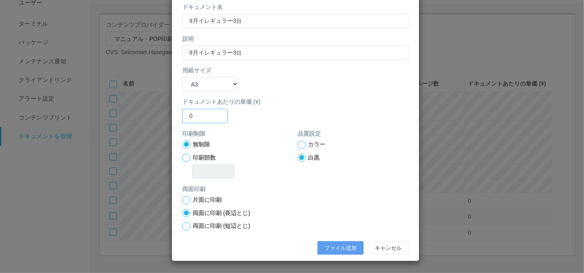
type input "0"
click at [298, 144] on div at bounding box center [301, 144] width 8 height 8
click at [336, 245] on button "ファイル追加" at bounding box center [340, 248] width 46 height 14
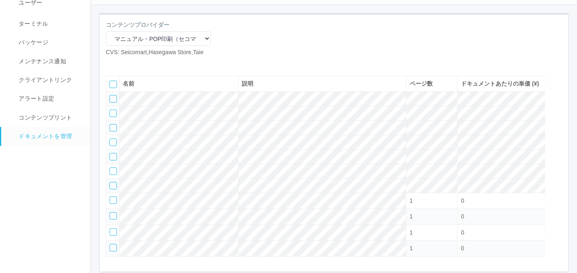
scroll to position [107, 0]
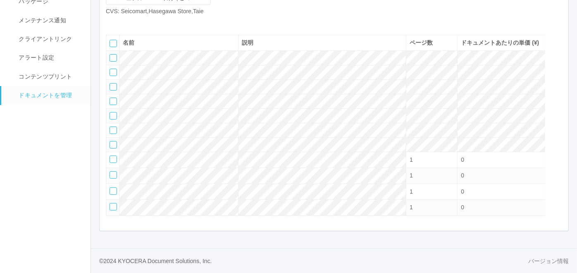
click at [124, 22] on icon at bounding box center [124, 22] width 0 height 0
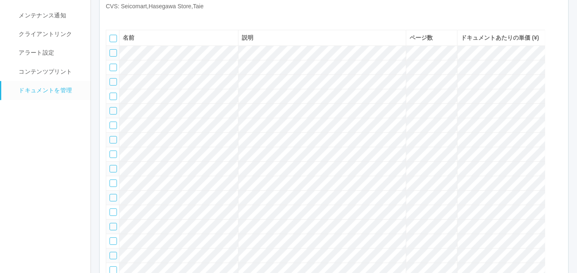
click at [124, 17] on icon at bounding box center [124, 17] width 0 height 0
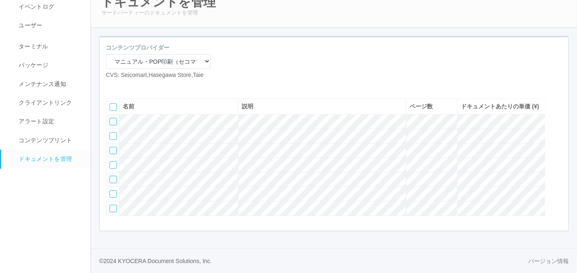
scroll to position [70, 0]
click at [115, 190] on div at bounding box center [112, 193] width 7 height 7
click at [110, 191] on icon at bounding box center [110, 191] width 0 height 0
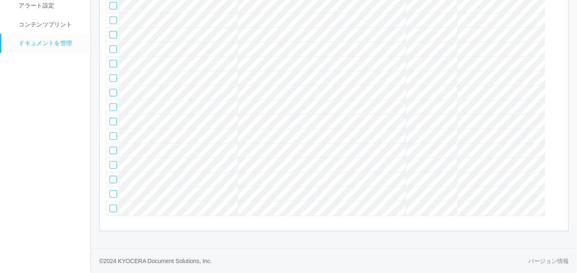
scroll to position [133, 0]
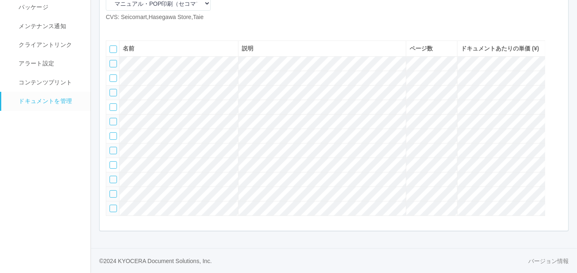
click at [111, 191] on div at bounding box center [112, 193] width 7 height 7
click at [113, 208] on div at bounding box center [112, 207] width 7 height 7
click at [113, 176] on div at bounding box center [112, 179] width 7 height 7
click at [112, 161] on div at bounding box center [112, 164] width 7 height 7
click at [137, 28] on icon at bounding box center [137, 28] width 0 height 0
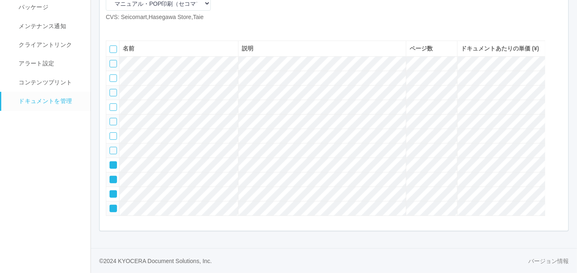
scroll to position [124, 0]
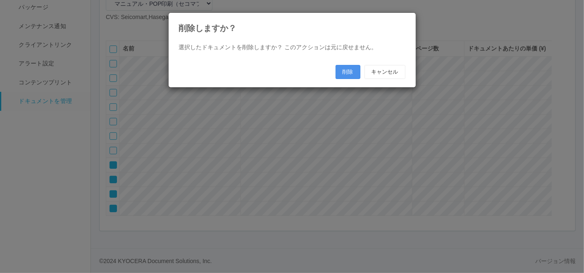
click at [346, 67] on button "削除" at bounding box center [347, 72] width 25 height 14
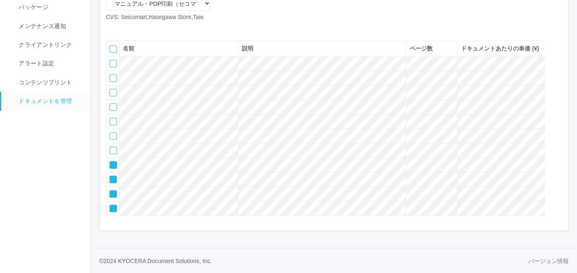
scroll to position [70, 0]
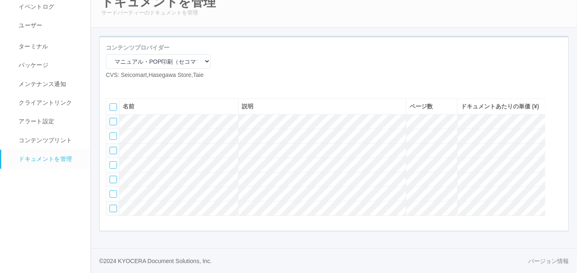
drag, startPoint x: 27, startPoint y: 180, endPoint x: 34, endPoint y: 169, distance: 13.4
click at [27, 180] on nav "イベントログ ユーザー ターミナル パッケージ メンテナンス通知 クライアントリンク アラート設定 コンテンツプリント ドキュメントを管理" at bounding box center [49, 128] width 98 height 288
click at [112, 86] on icon at bounding box center [112, 86] width 0 height 0
select select "A4"
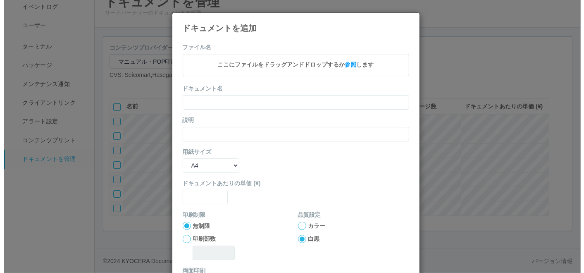
scroll to position [61, 0]
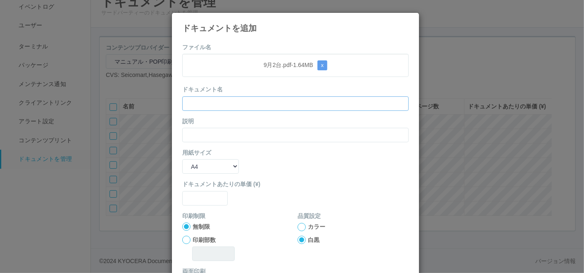
click at [276, 97] on input "text" at bounding box center [295, 103] width 226 height 14
paste input "9月2台"
type input "9月2台"
click at [213, 138] on input "text" at bounding box center [295, 135] width 226 height 14
paste input "9月2台"
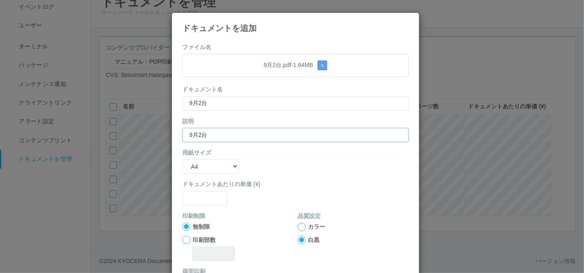
type input "9月2台"
drag, startPoint x: 204, startPoint y: 162, endPoint x: 205, endPoint y: 172, distance: 9.9
click at [204, 163] on select "B5 A4 B4 A3" at bounding box center [210, 166] width 57 height 14
select select "A3"
click at [182, 159] on select "B5 A4 B4 A3" at bounding box center [210, 166] width 57 height 14
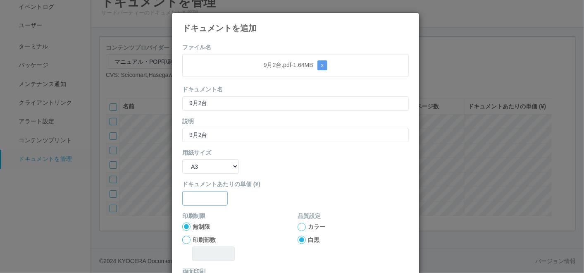
click at [205, 199] on input "text" at bounding box center [204, 198] width 45 height 14
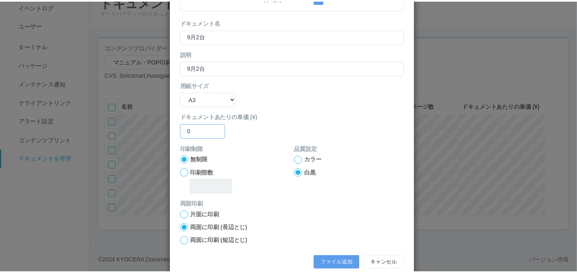
scroll to position [82, 0]
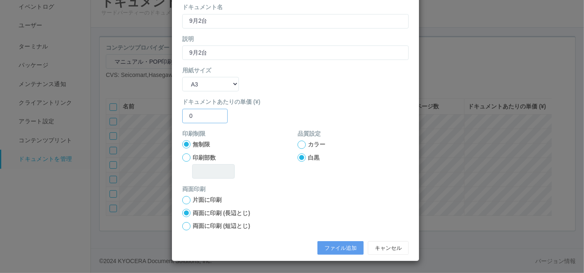
type input "0"
click at [297, 145] on div at bounding box center [301, 144] width 8 height 8
click at [328, 239] on div "ファイル追加 キャンセル" at bounding box center [295, 248] width 239 height 22
click at [328, 245] on button "ファイル追加" at bounding box center [340, 248] width 46 height 14
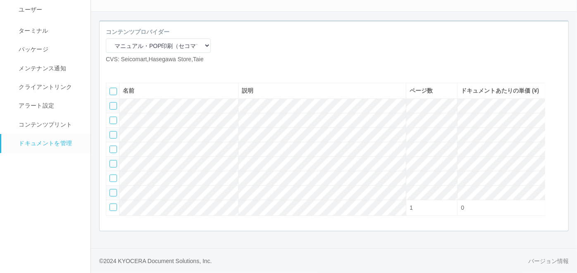
click at [112, 70] on icon at bounding box center [112, 70] width 0 height 0
select select "A4"
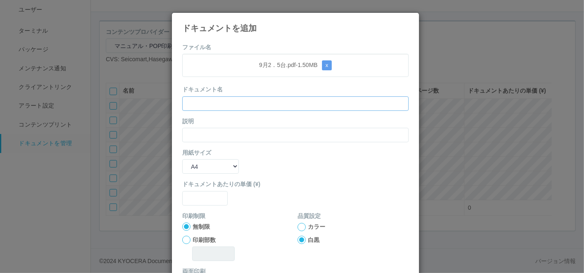
click at [214, 104] on input "text" at bounding box center [295, 103] width 226 height 14
paste input "9月2．5台"
type input "9月2．5台"
click at [198, 140] on input "text" at bounding box center [295, 135] width 226 height 14
paste input "9月2．5台"
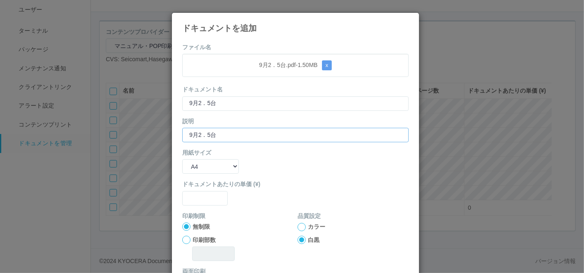
type input "9月2．5台"
click at [199, 169] on select "B5 A4 B4 A3" at bounding box center [210, 166] width 57 height 14
select select "A3"
click at [182, 159] on select "B5 A4 B4 A3" at bounding box center [210, 166] width 57 height 14
click at [202, 192] on input "text" at bounding box center [204, 198] width 45 height 14
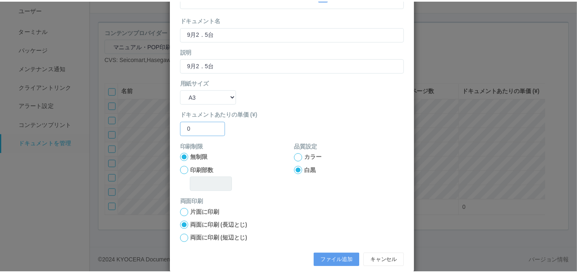
scroll to position [82, 0]
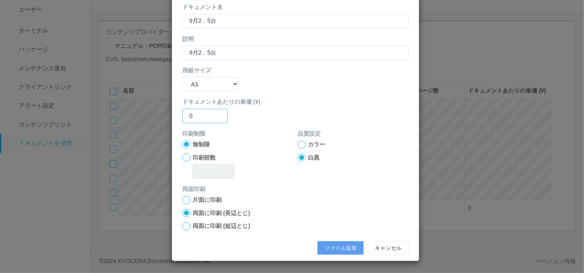
type input "0"
click at [299, 143] on div at bounding box center [301, 144] width 8 height 8
click at [337, 250] on button "ファイル追加" at bounding box center [340, 248] width 46 height 14
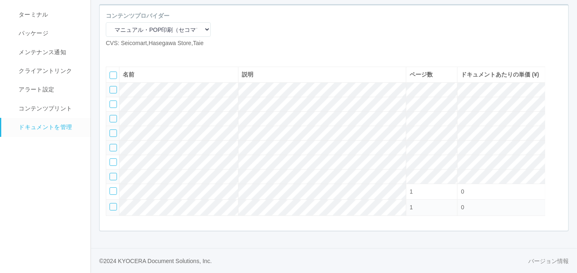
scroll to position [101, 0]
click at [112, 54] on icon at bounding box center [112, 54] width 0 height 0
select select "A4"
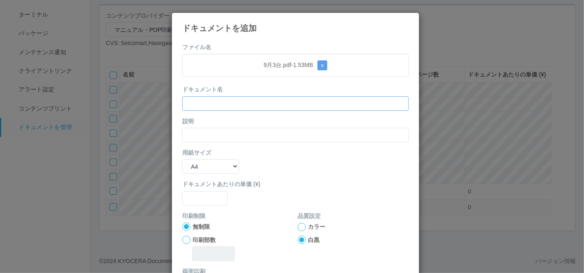
drag, startPoint x: 230, startPoint y: 102, endPoint x: 226, endPoint y: 106, distance: 5.6
click at [229, 102] on input "text" at bounding box center [295, 103] width 226 height 14
paste input "9月3台"
type input "9月3台"
click at [207, 133] on input "text" at bounding box center [295, 135] width 226 height 14
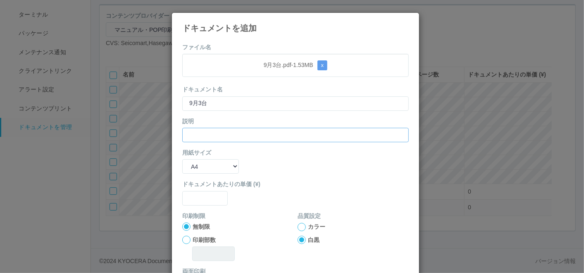
paste input "9月3台"
type input "9月3台"
click at [193, 166] on select "B5 A4 B4 A3" at bounding box center [210, 166] width 57 height 14
select select "A3"
click at [182, 159] on select "B5 A4 B4 A3" at bounding box center [210, 166] width 57 height 14
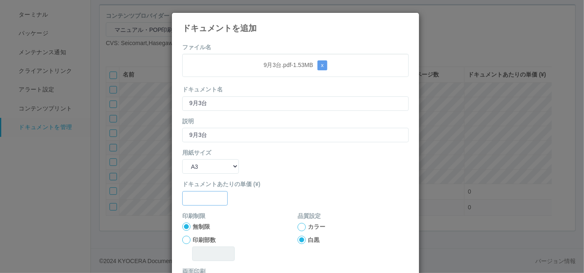
click at [190, 197] on input "text" at bounding box center [204, 198] width 45 height 14
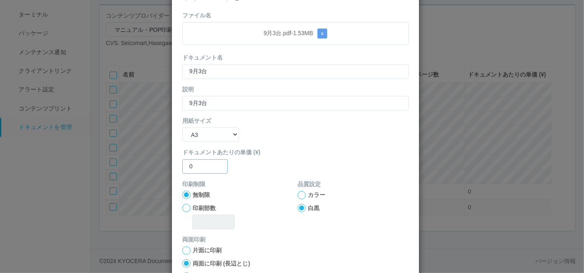
scroll to position [46, 0]
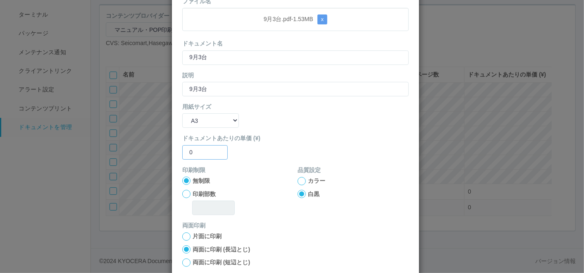
type input "0"
click at [297, 183] on div at bounding box center [301, 181] width 8 height 8
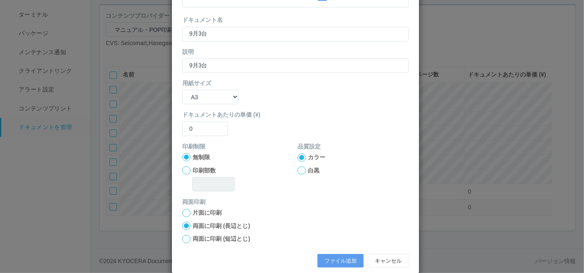
scroll to position [82, 0]
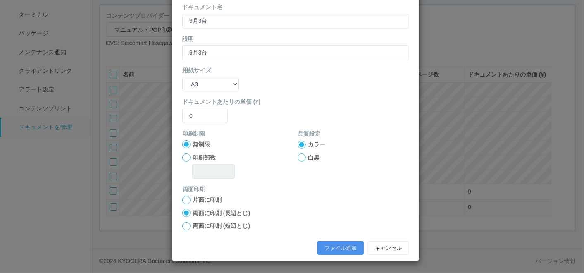
click at [342, 249] on button "ファイル追加" at bounding box center [340, 248] width 46 height 14
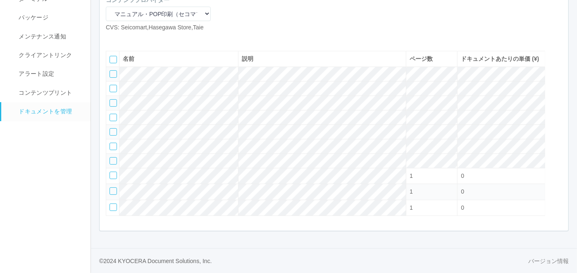
click at [112, 38] on icon at bounding box center [112, 38] width 0 height 0
select select "A4"
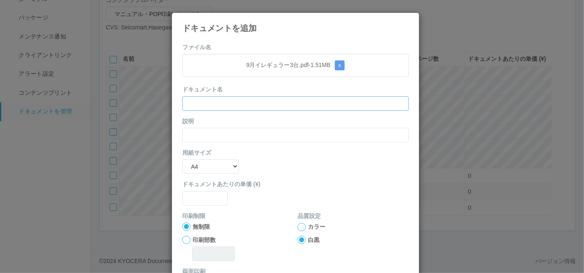
drag, startPoint x: 240, startPoint y: 97, endPoint x: 232, endPoint y: 103, distance: 9.7
click at [240, 97] on input "text" at bounding box center [295, 103] width 226 height 14
paste input "9月イレギュラー3台"
type input "9月イレギュラー3台"
drag, startPoint x: 199, startPoint y: 133, endPoint x: 200, endPoint y: 137, distance: 4.2
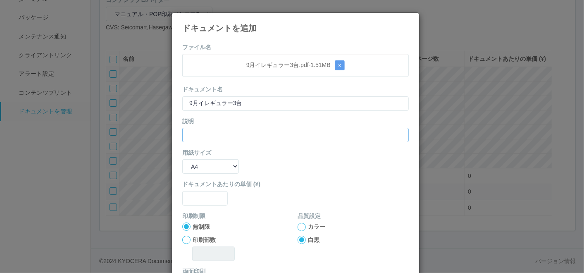
click at [200, 133] on input "text" at bounding box center [295, 135] width 226 height 14
paste input "9月イレギュラー3台"
type input "9月イレギュラー3台"
click at [197, 170] on select "B5 A4 B4 A3" at bounding box center [210, 166] width 57 height 14
select select "A3"
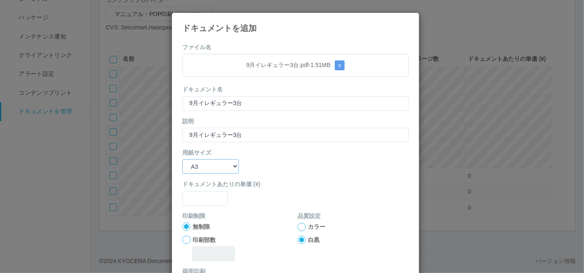
click at [182, 159] on select "B5 A4 B4 A3" at bounding box center [210, 166] width 57 height 14
click at [199, 197] on input "text" at bounding box center [204, 198] width 45 height 14
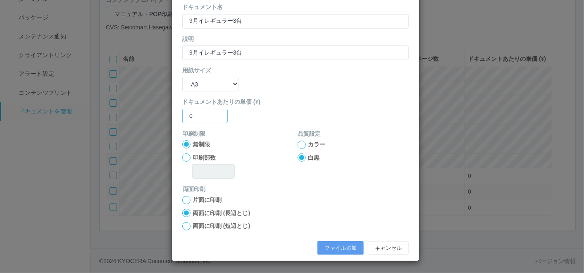
type input "0"
click at [300, 145] on div at bounding box center [301, 144] width 8 height 8
click at [337, 247] on button "ファイル追加" at bounding box center [340, 248] width 46 height 14
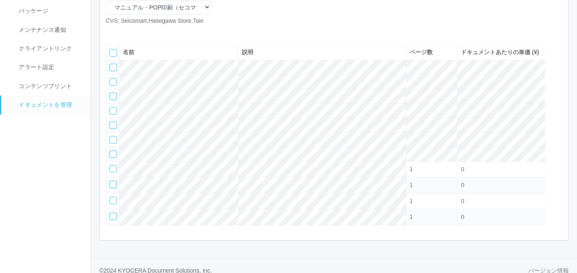
click at [124, 32] on icon at bounding box center [124, 32] width 0 height 0
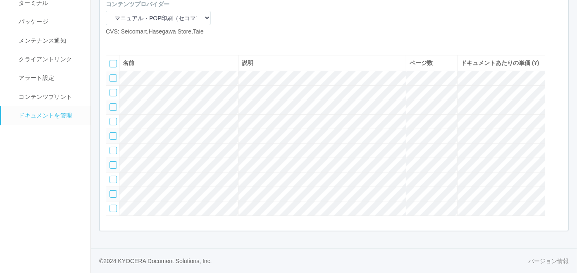
scroll to position [71, 0]
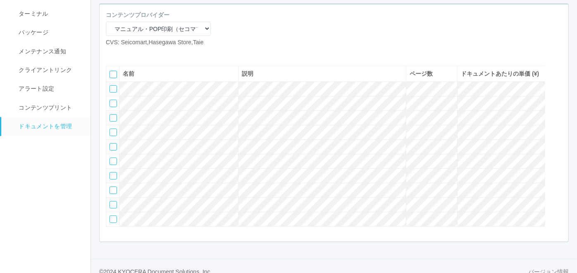
click at [124, 53] on icon at bounding box center [124, 53] width 0 height 0
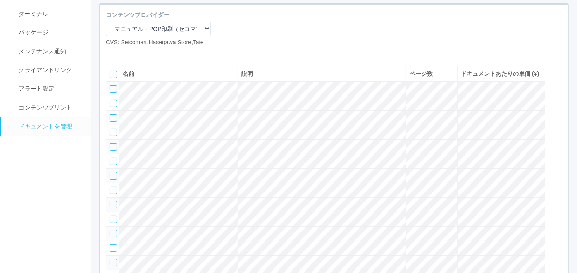
click at [124, 53] on icon at bounding box center [124, 53] width 0 height 0
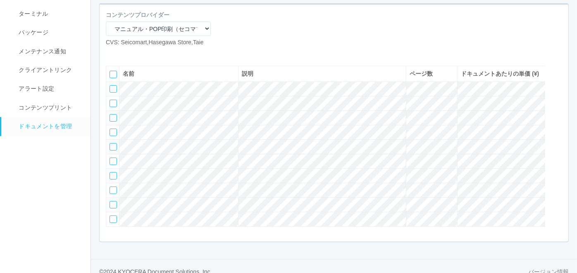
click at [124, 53] on icon at bounding box center [124, 53] width 0 height 0
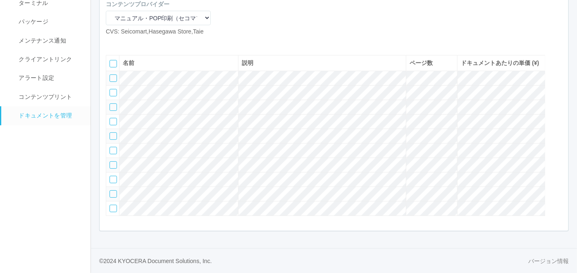
scroll to position [117, 0]
click at [124, 43] on icon at bounding box center [124, 43] width 0 height 0
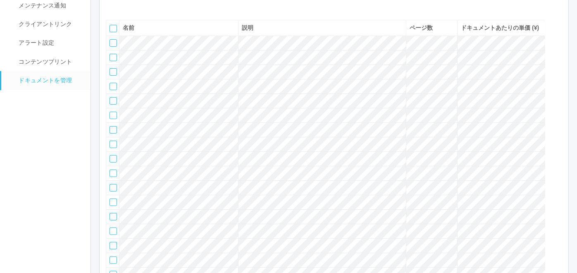
scroll to position [86, 0]
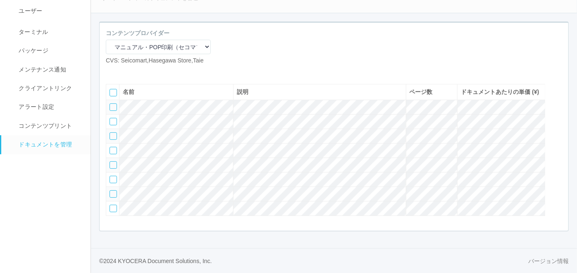
click at [124, 71] on icon at bounding box center [124, 71] width 0 height 0
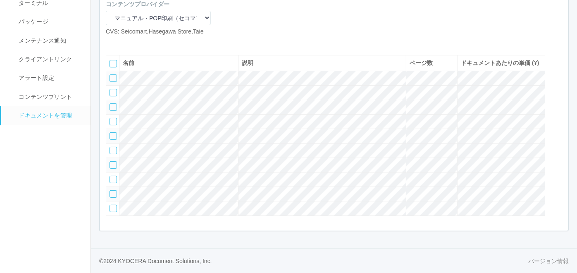
scroll to position [117, 0]
click at [124, 43] on icon at bounding box center [124, 43] width 0 height 0
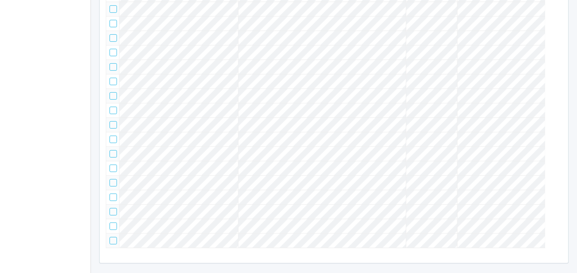
scroll to position [101, 0]
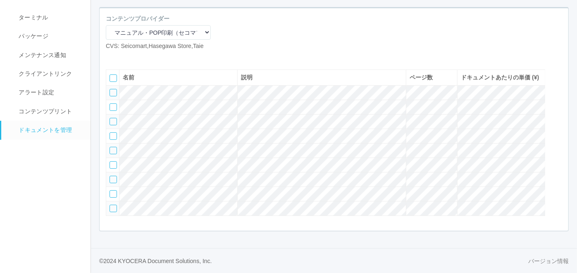
click at [124, 57] on icon at bounding box center [124, 57] width 0 height 0
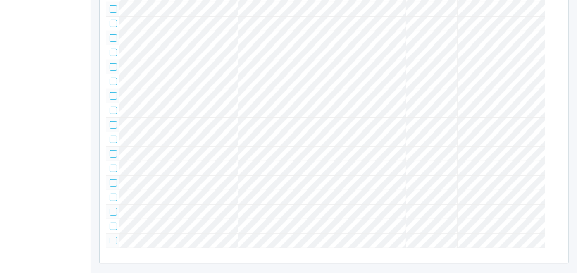
scroll to position [70, 0]
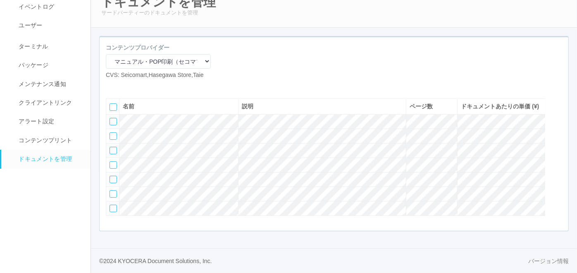
click at [124, 86] on icon at bounding box center [124, 86] width 0 height 0
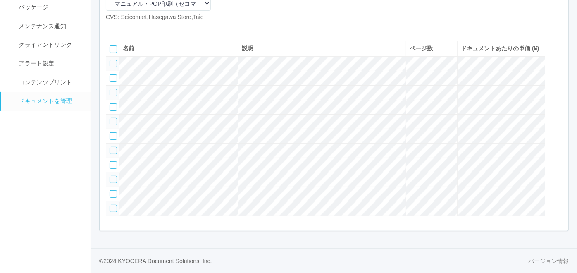
scroll to position [87, 0]
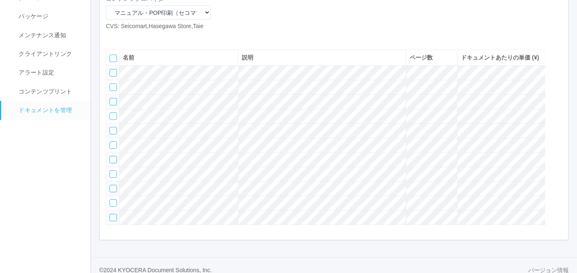
click at [124, 37] on icon at bounding box center [124, 37] width 0 height 0
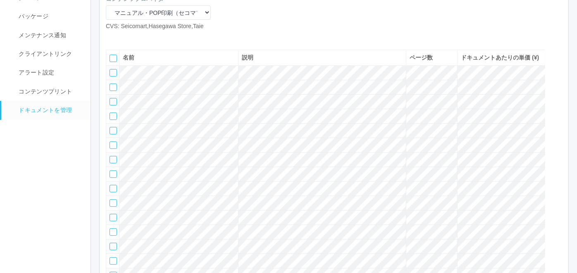
click at [124, 37] on icon at bounding box center [124, 37] width 0 height 0
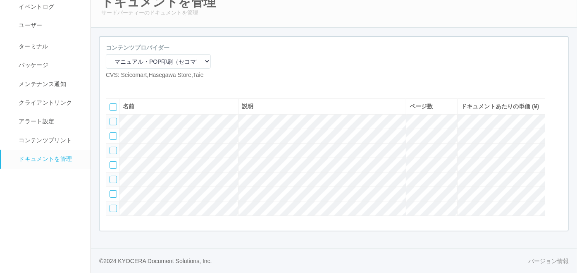
scroll to position [70, 0]
click at [114, 191] on div at bounding box center [112, 193] width 7 height 7
click at [110, 191] on icon at bounding box center [110, 191] width 0 height 0
click at [113, 118] on div at bounding box center [112, 121] width 7 height 7
click at [137, 86] on icon at bounding box center [137, 86] width 0 height 0
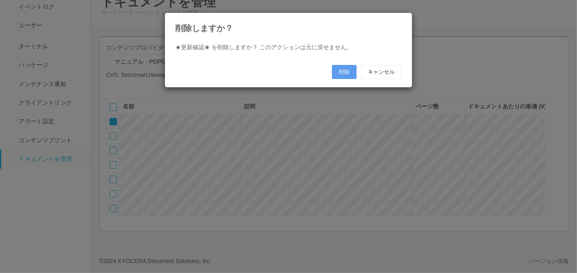
scroll to position [61, 0]
click at [347, 72] on button "削除" at bounding box center [347, 72] width 25 height 14
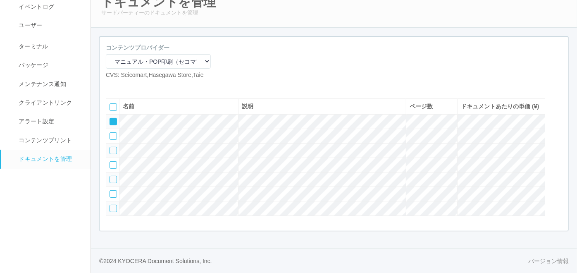
scroll to position [54, 0]
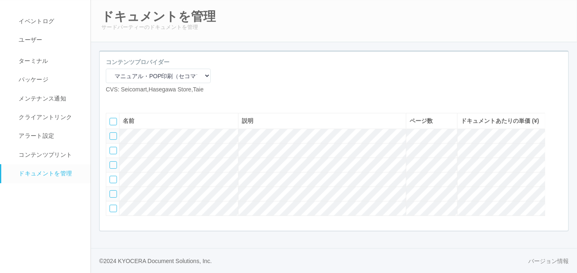
click at [114, 192] on div at bounding box center [112, 193] width 7 height 7
click at [553, 111] on div at bounding box center [557, 119] width 12 height 17
click at [110, 133] on icon at bounding box center [110, 133] width 0 height 0
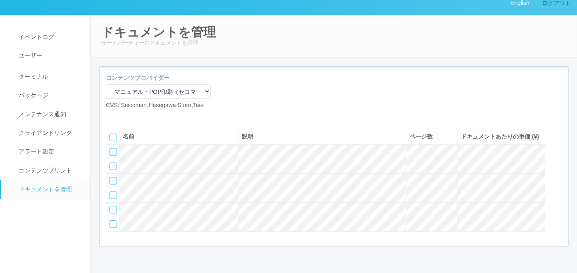
click at [547, 5] on link "ログアウト" at bounding box center [555, 3] width 41 height 23
